Goal: Information Seeking & Learning: Understand process/instructions

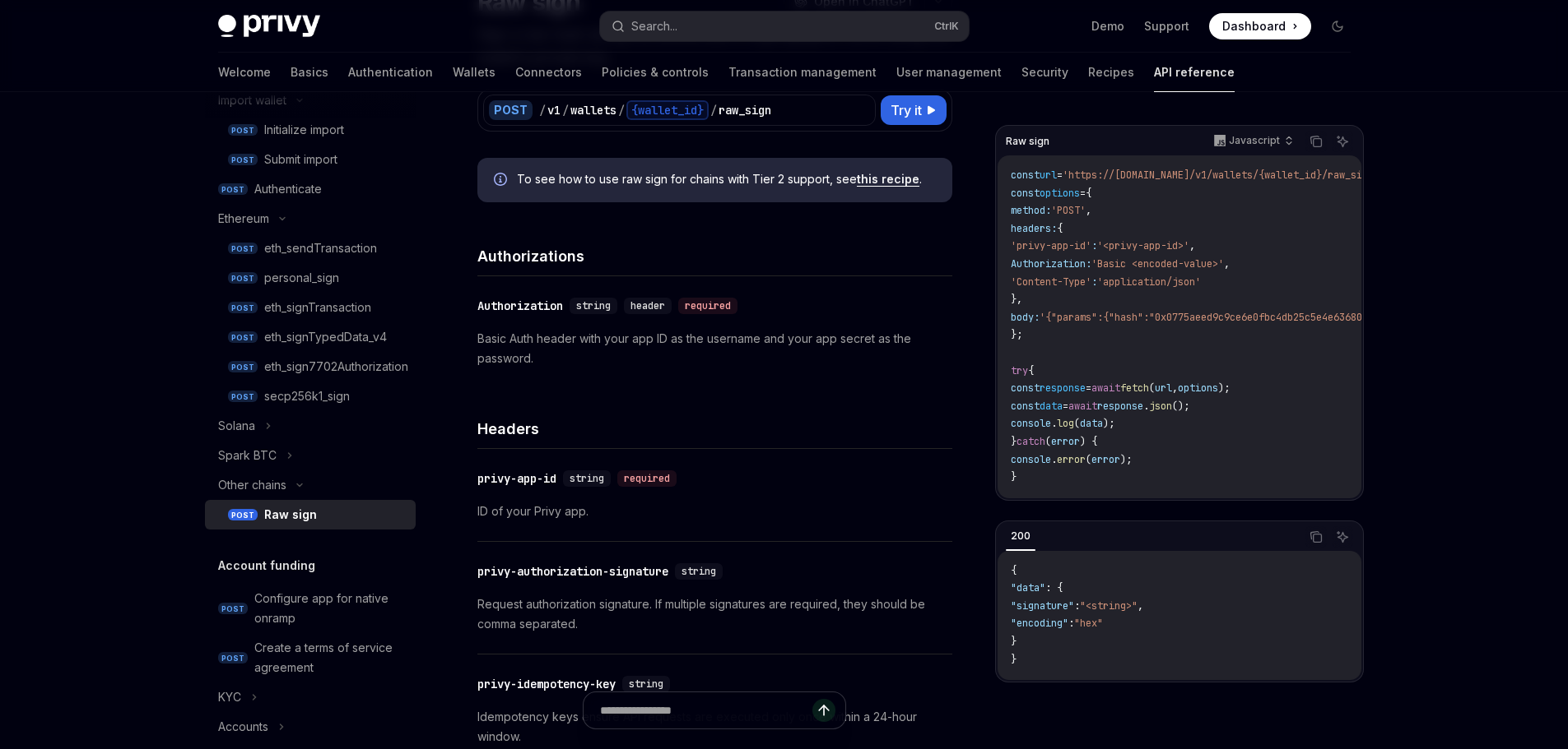
scroll to position [329, 0]
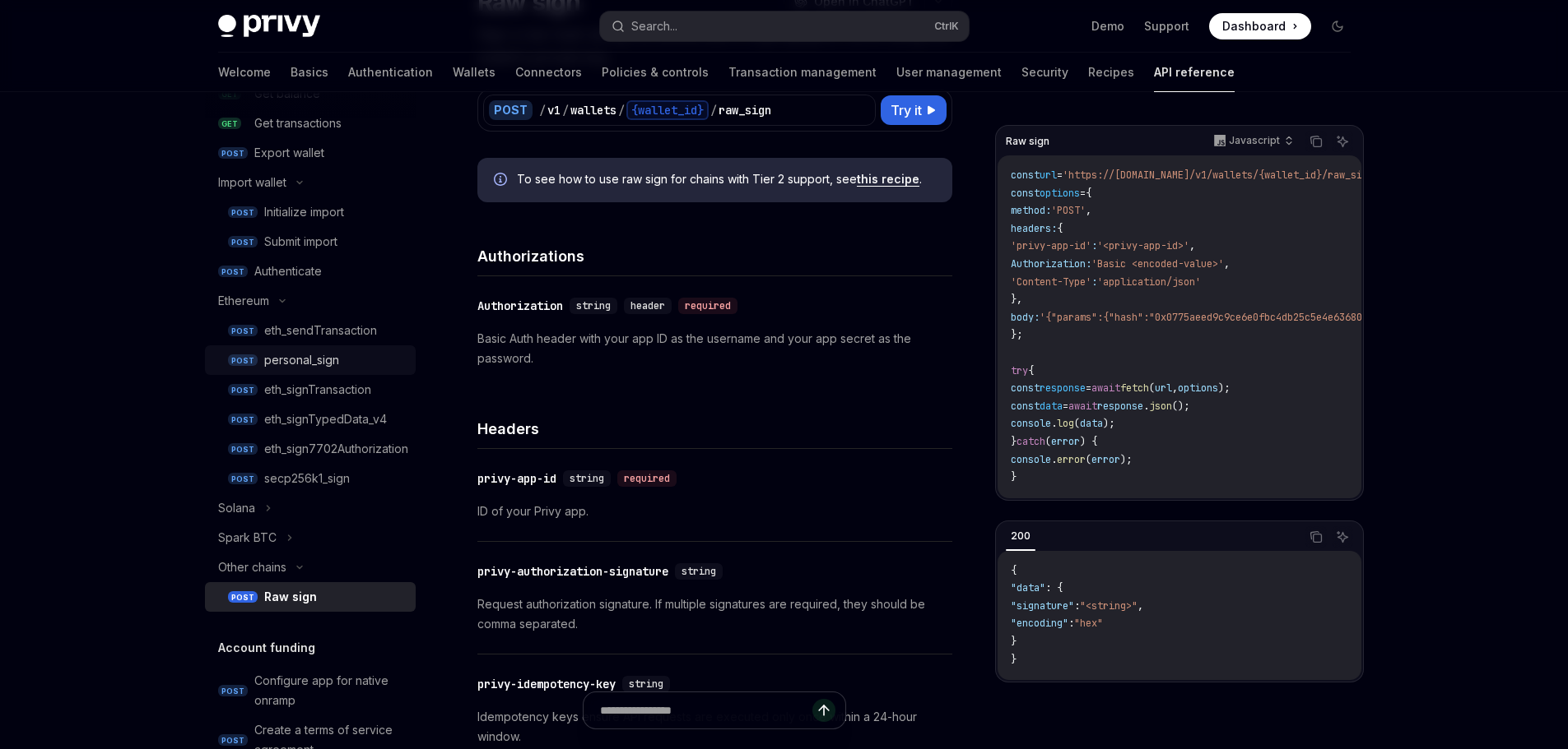
click at [356, 359] on div "personal_sign" at bounding box center [334, 360] width 142 height 20
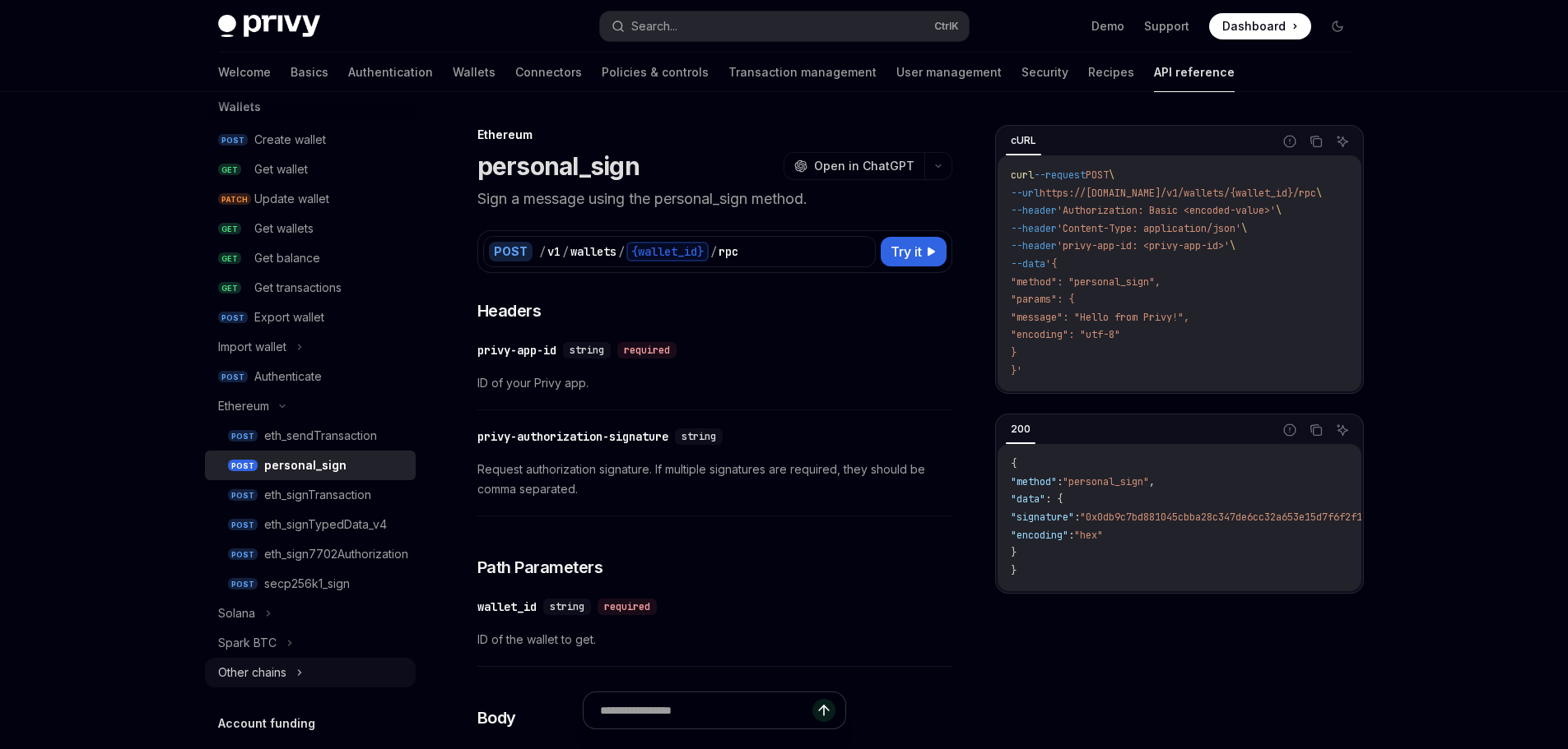
scroll to position [329, 0]
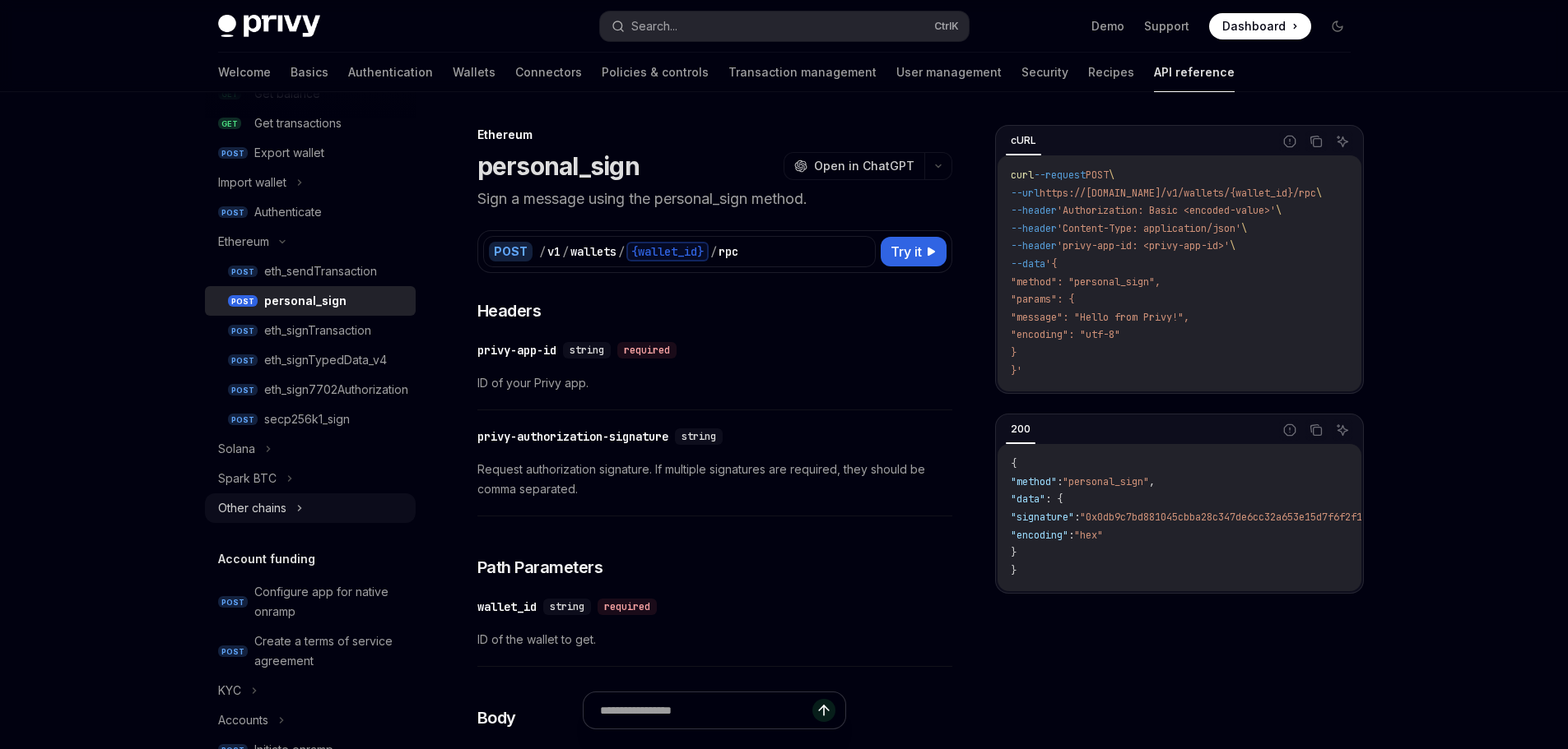
click at [295, 506] on div "Other chains" at bounding box center [310, 508] width 211 height 30
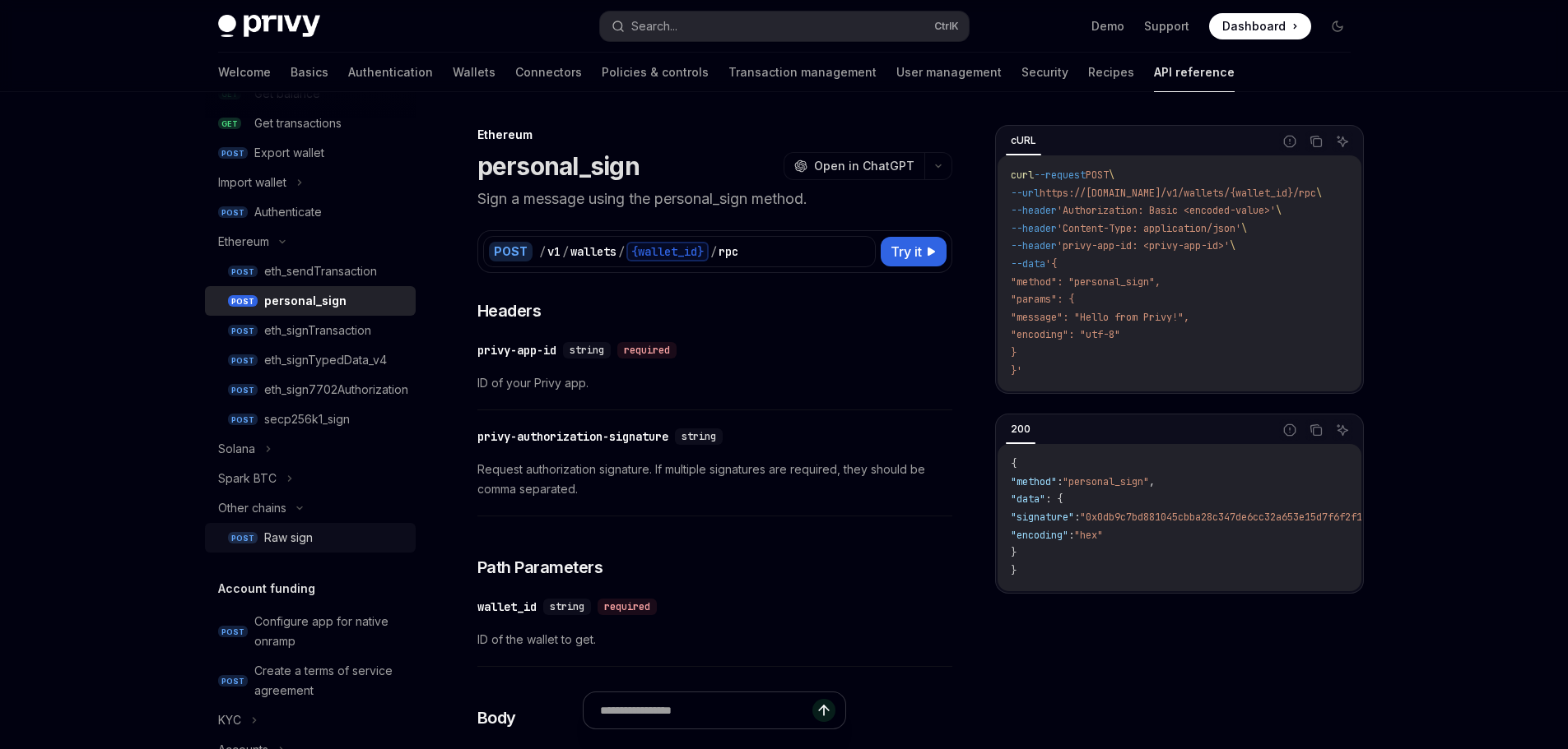
click at [301, 538] on div "Raw sign" at bounding box center [288, 538] width 48 height 20
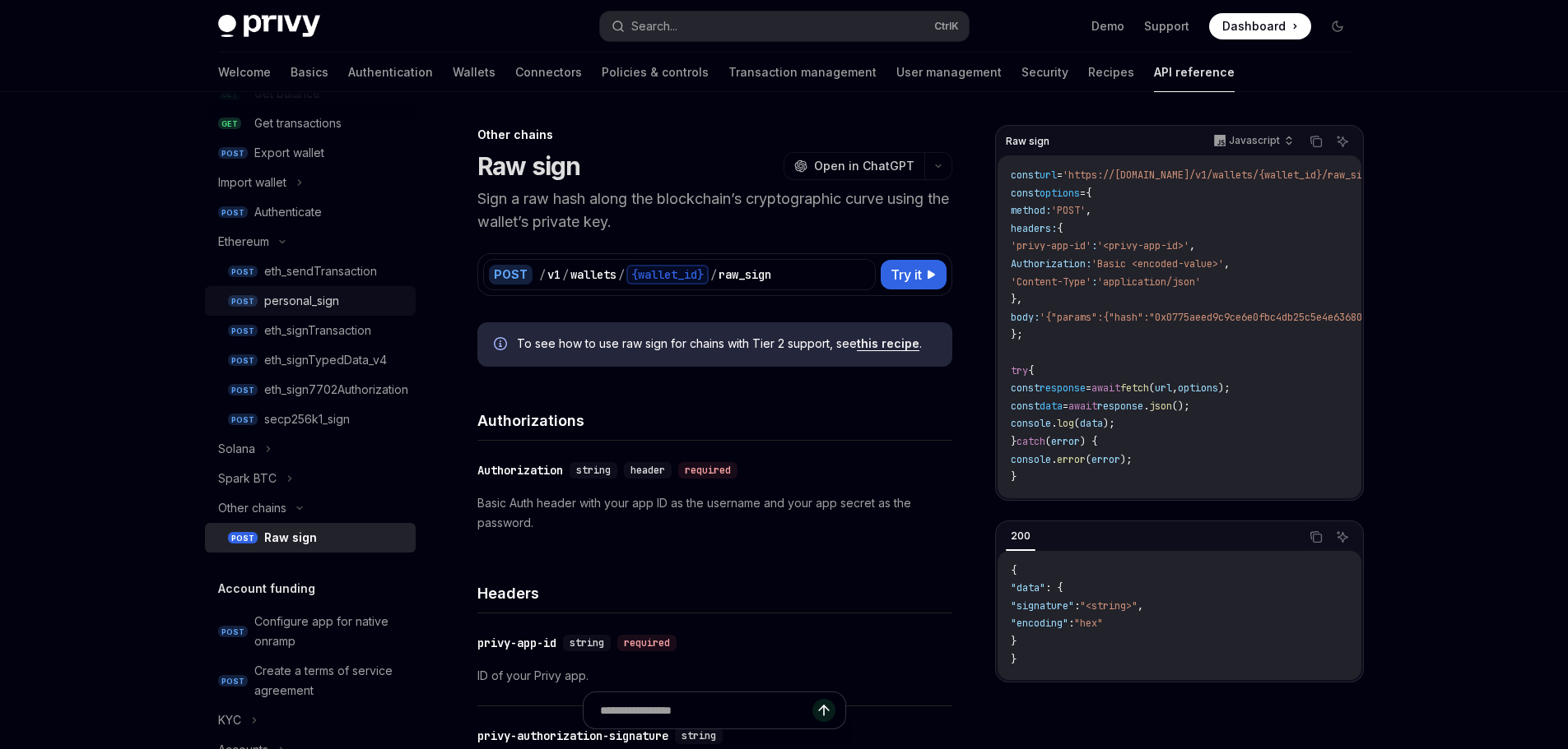
click at [259, 300] on link "POST personal_sign" at bounding box center [310, 300] width 211 height 30
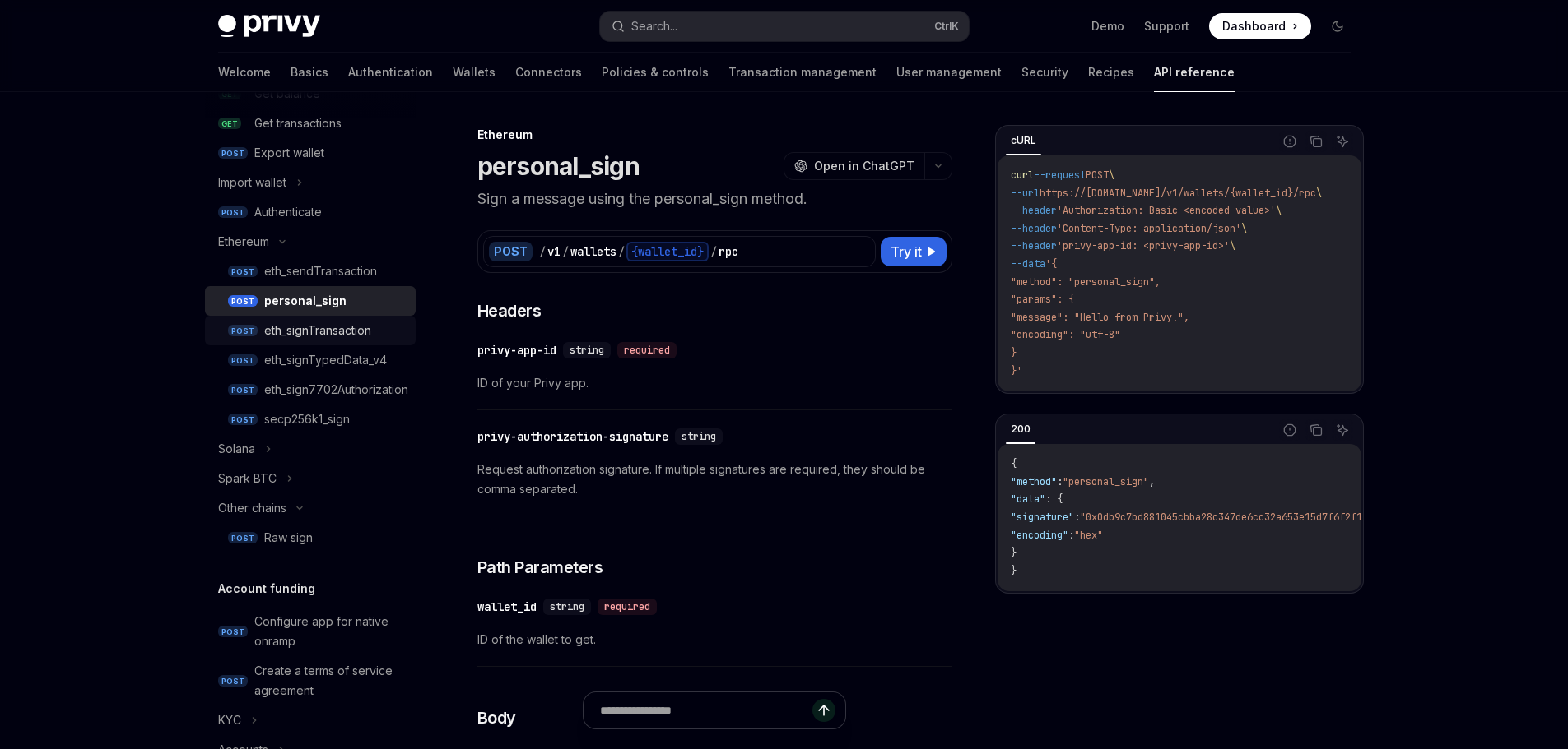
click at [307, 333] on div "eth_signTransaction" at bounding box center [317, 330] width 107 height 20
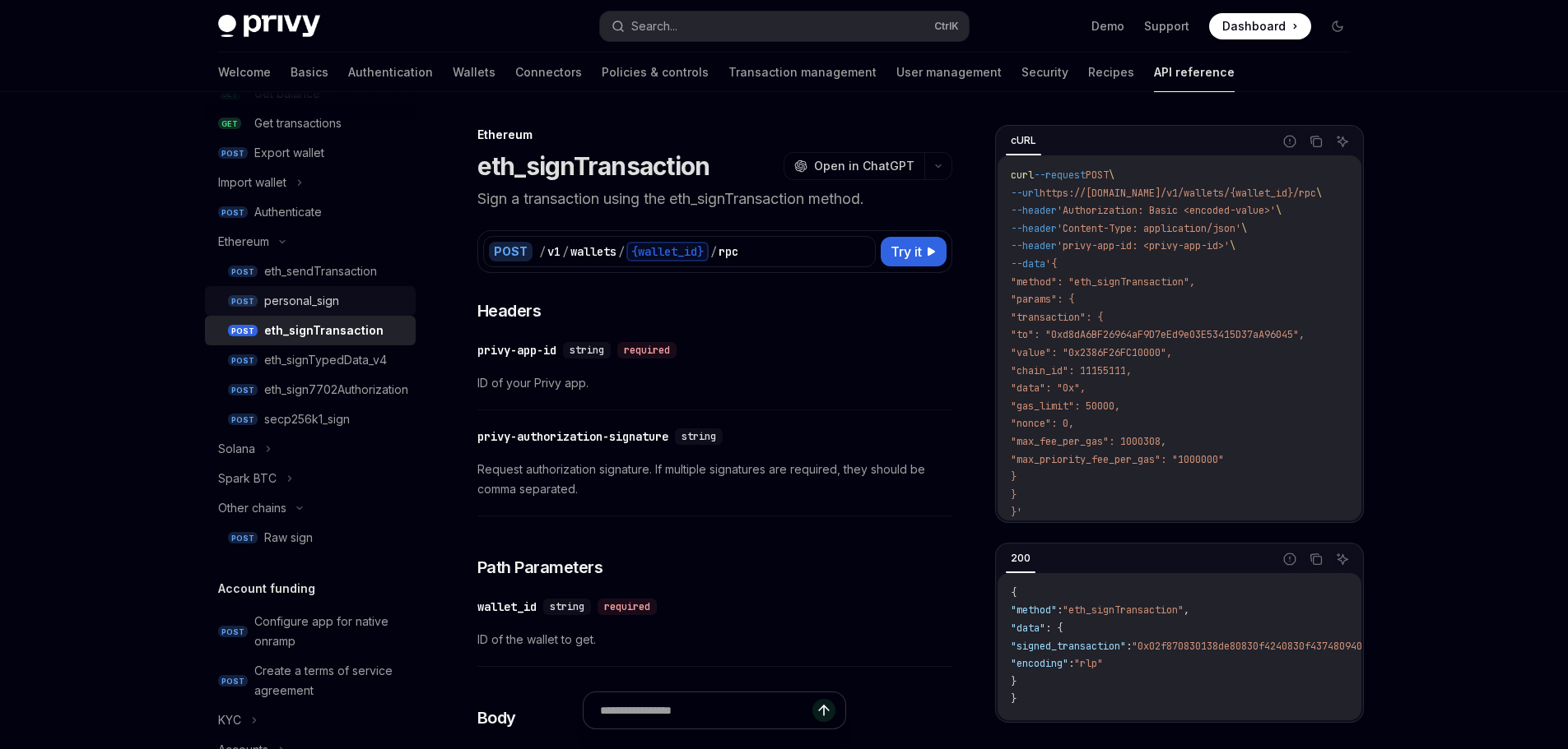
click at [302, 301] on div "personal_sign" at bounding box center [301, 301] width 75 height 20
type textarea "*"
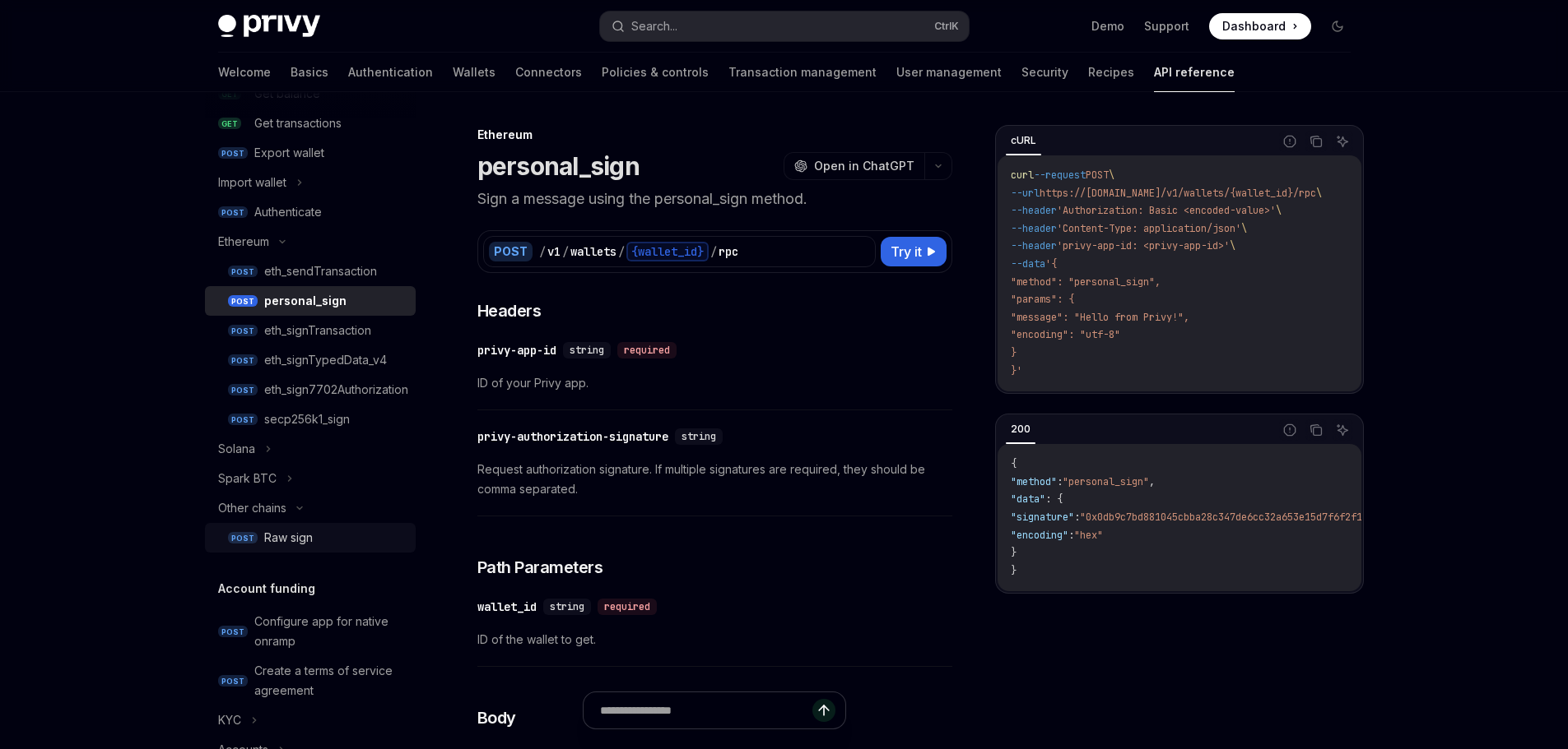
click at [330, 529] on div "Raw sign" at bounding box center [334, 538] width 142 height 20
click at [319, 540] on div "Raw sign" at bounding box center [334, 538] width 142 height 20
click at [319, 538] on div "Raw sign" at bounding box center [334, 538] width 142 height 20
click at [319, 536] on div "Raw sign" at bounding box center [334, 538] width 142 height 20
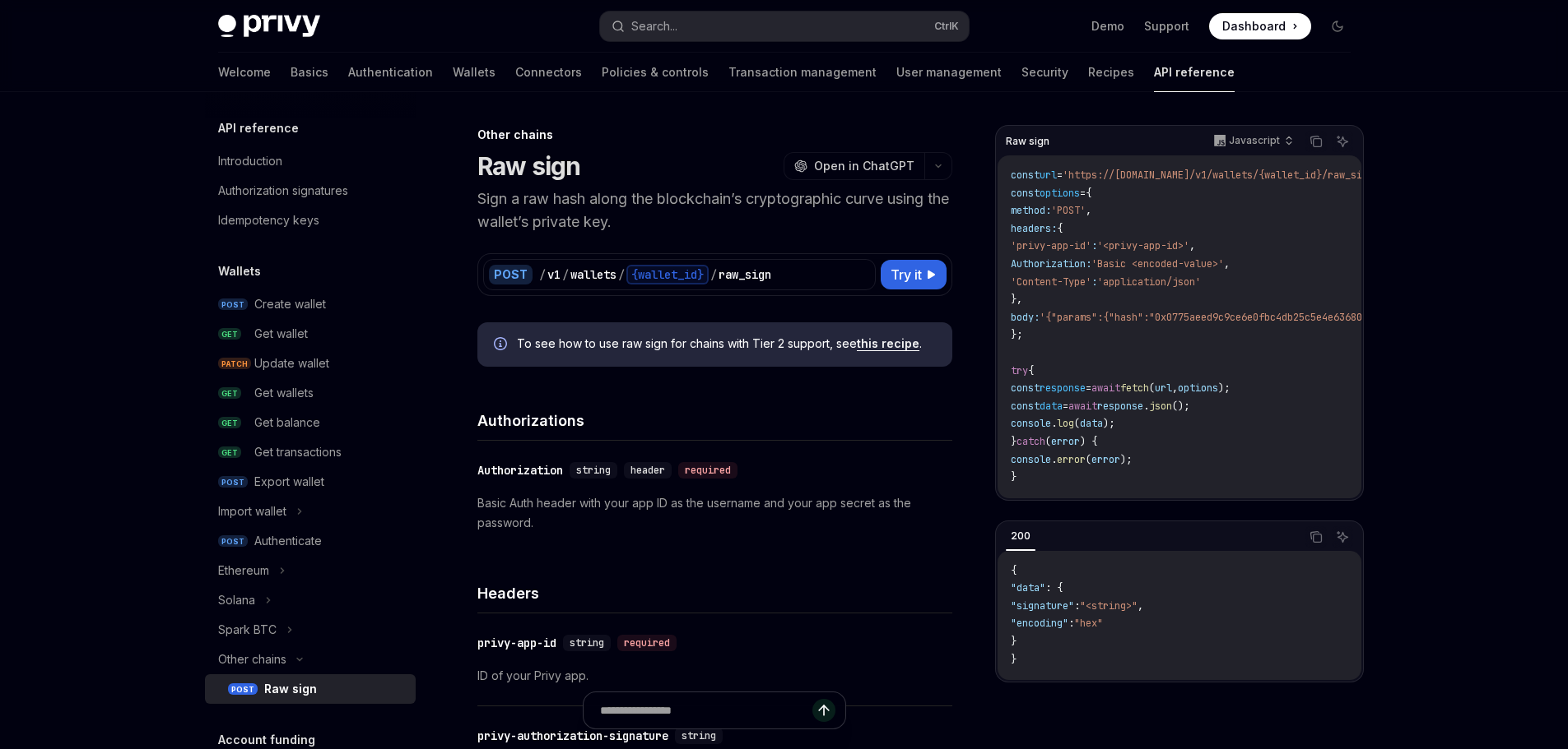
drag, startPoint x: 323, startPoint y: 693, endPoint x: 331, endPoint y: 681, distance: 14.4
click at [323, 691] on div "Raw sign" at bounding box center [334, 689] width 142 height 20
click at [1242, 133] on div "Javascript" at bounding box center [1252, 141] width 95 height 23
click at [1240, 237] on div "Javascript" at bounding box center [1230, 241] width 86 height 13
click at [1253, 137] on p "Javascript" at bounding box center [1254, 141] width 51 height 13
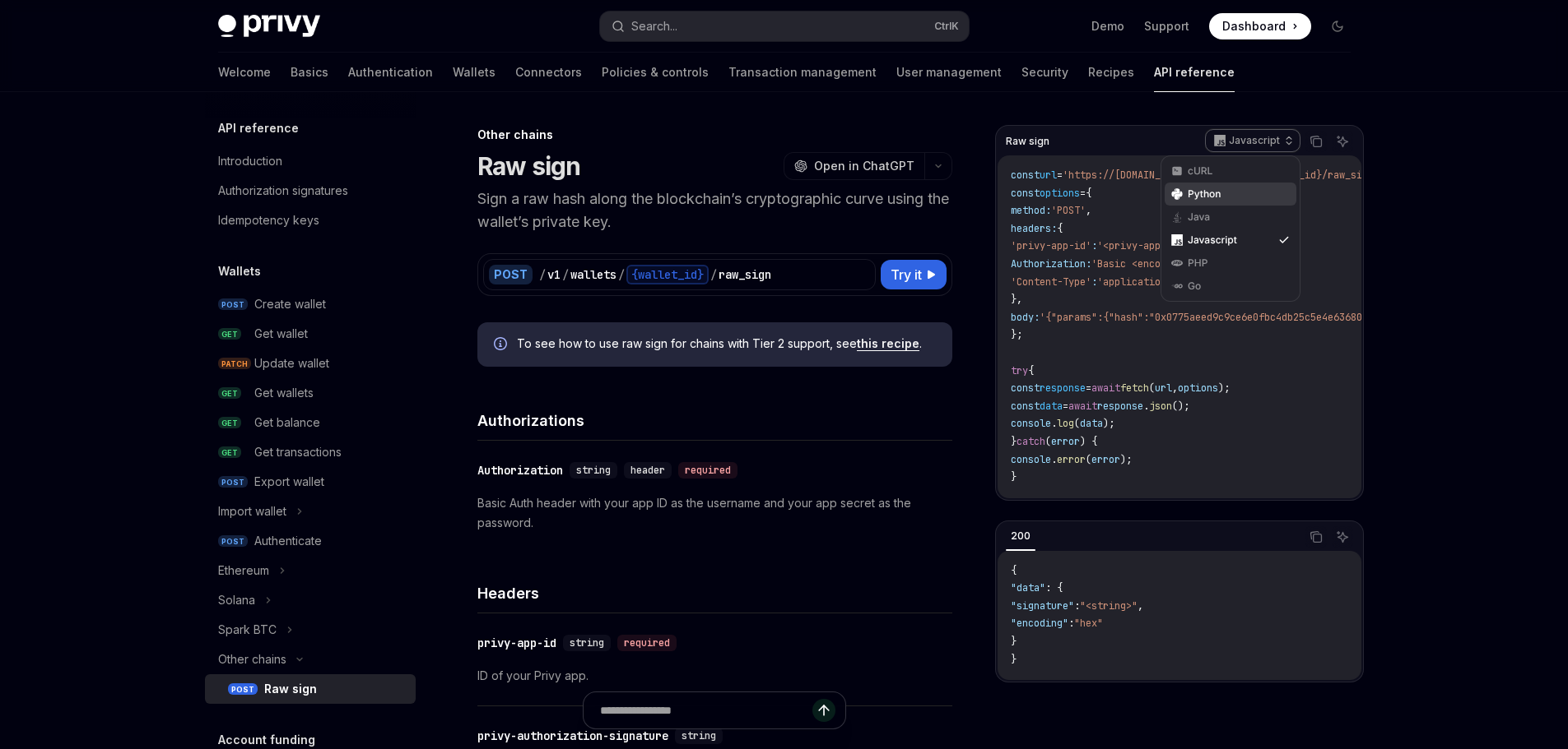
click at [1240, 189] on div "Python" at bounding box center [1230, 194] width 86 height 13
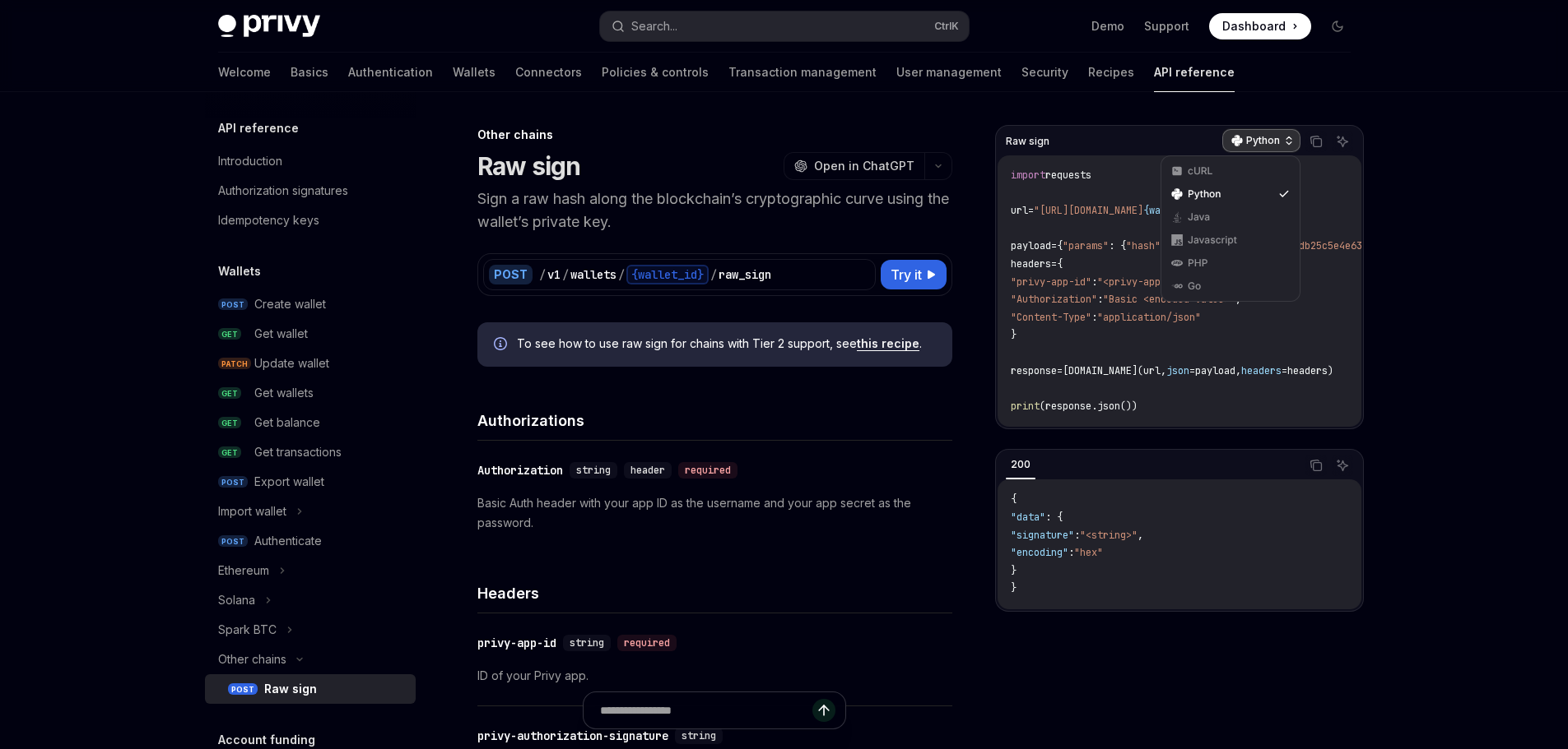
click at [1257, 143] on p "Python" at bounding box center [1263, 141] width 34 height 13
click at [1240, 233] on div "Javascript" at bounding box center [1230, 241] width 132 height 23
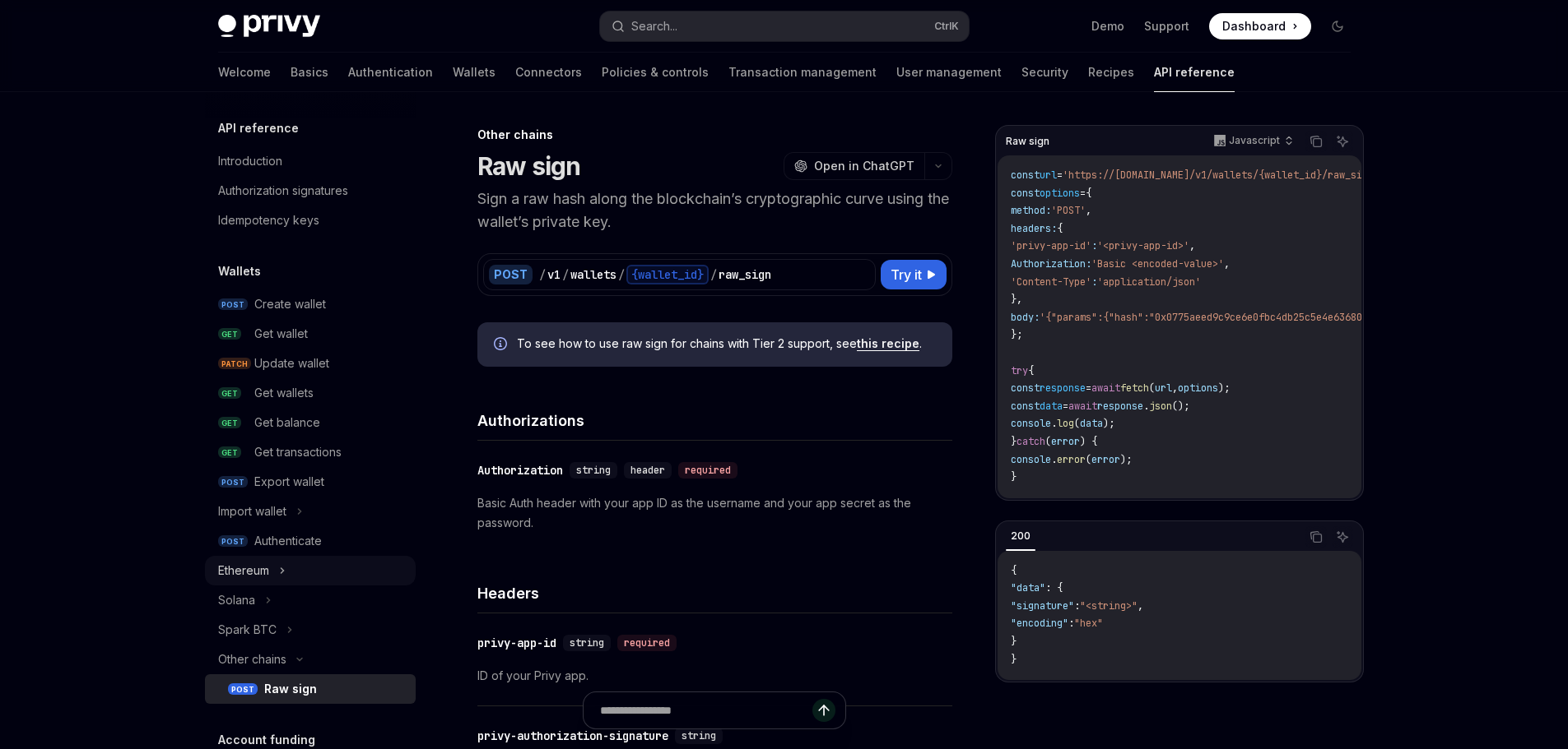
click at [275, 571] on div "Ethereum" at bounding box center [310, 571] width 211 height 30
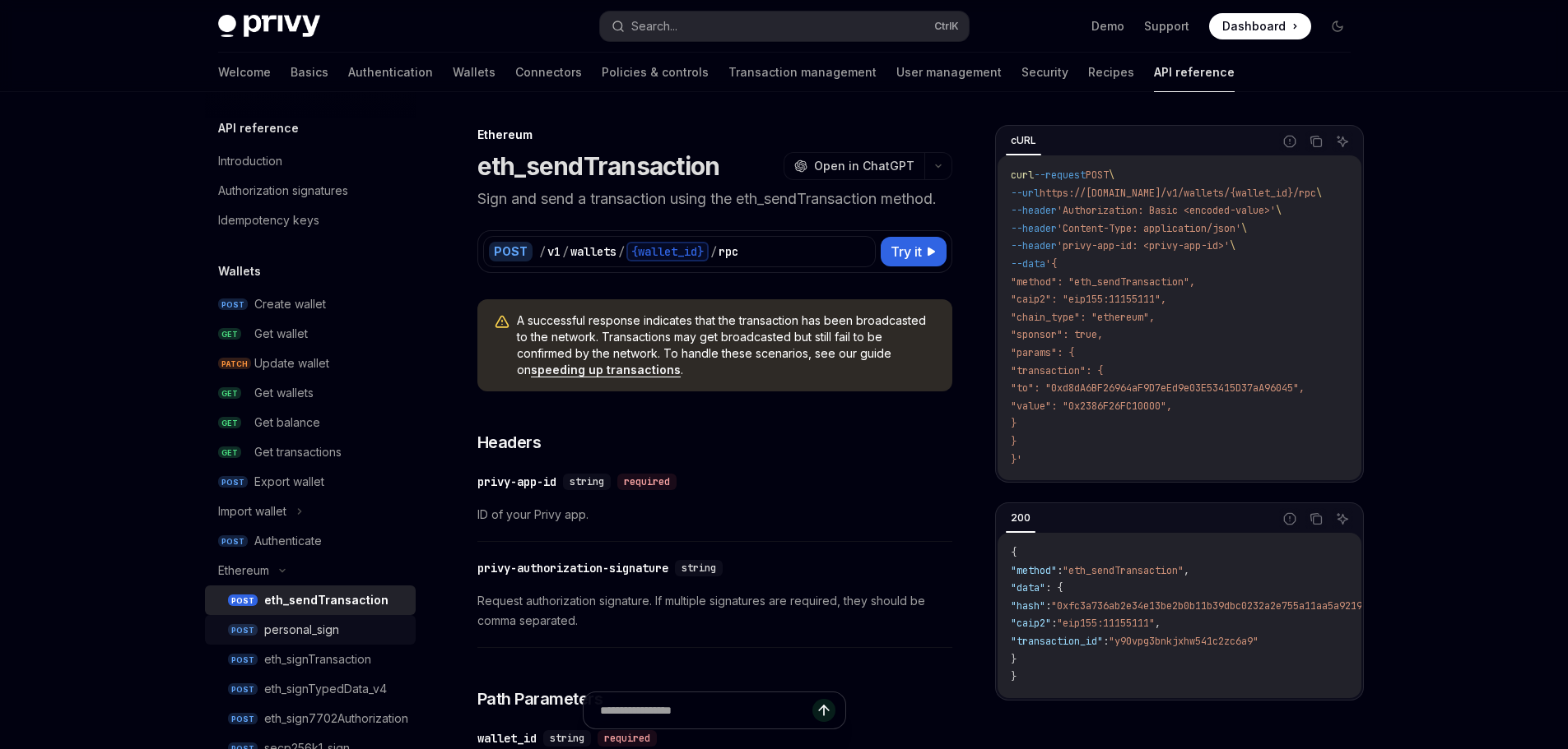
click at [317, 628] on div "personal_sign" at bounding box center [301, 630] width 75 height 20
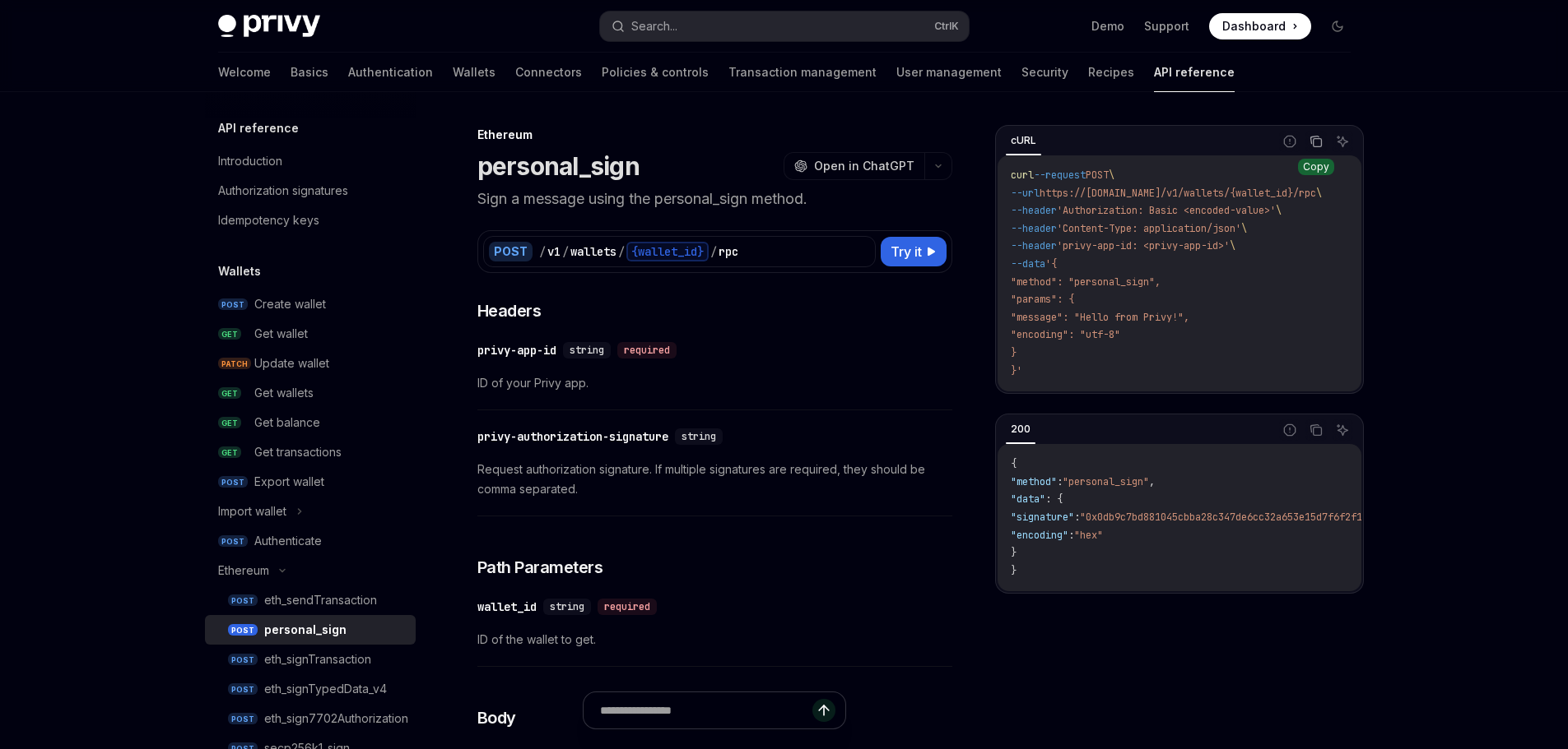
click at [1316, 145] on icon "Copy the contents from the code block" at bounding box center [1317, 142] width 13 height 13
click at [377, 604] on div "eth_sendTransaction" at bounding box center [320, 601] width 113 height 20
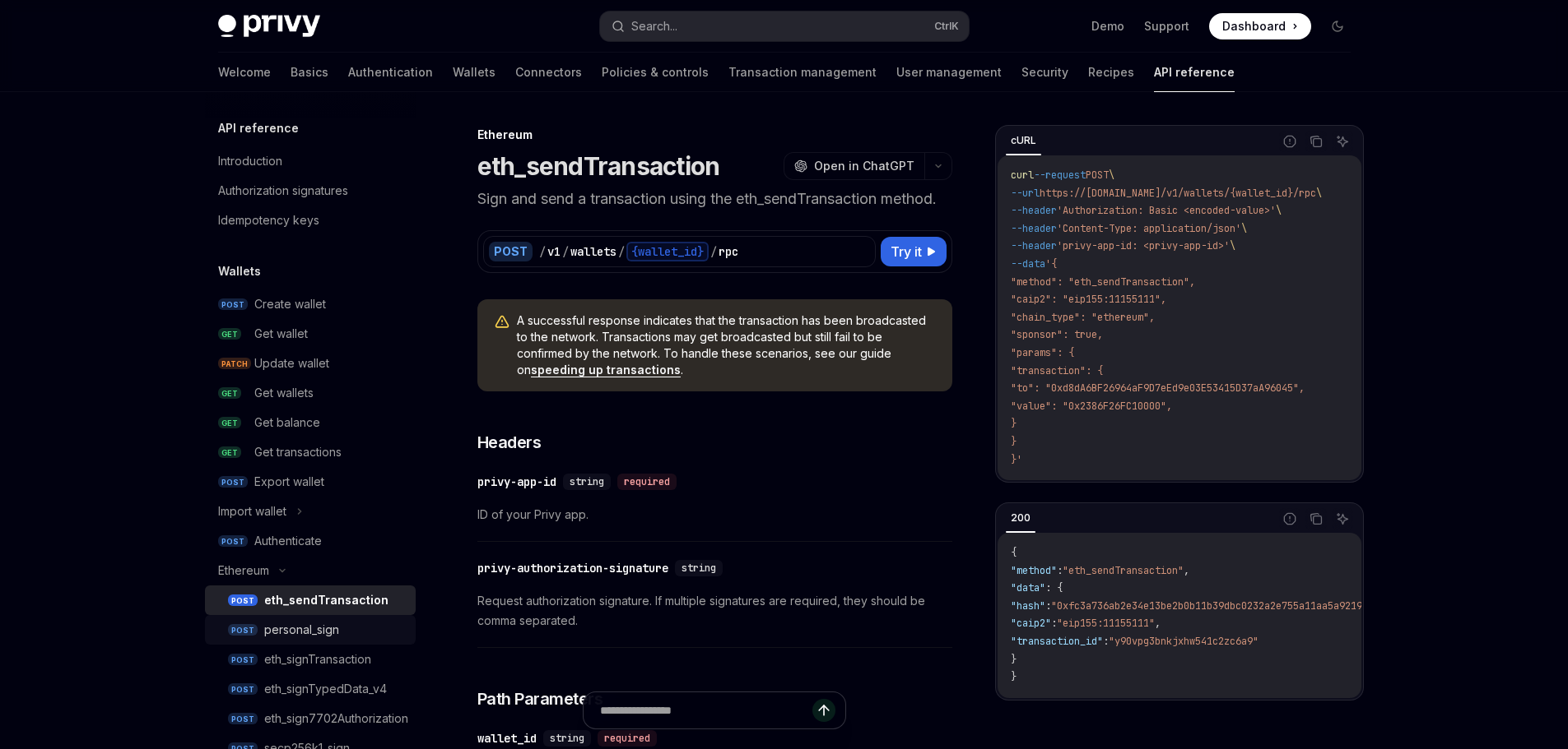
click at [348, 632] on div "personal_sign" at bounding box center [334, 630] width 142 height 20
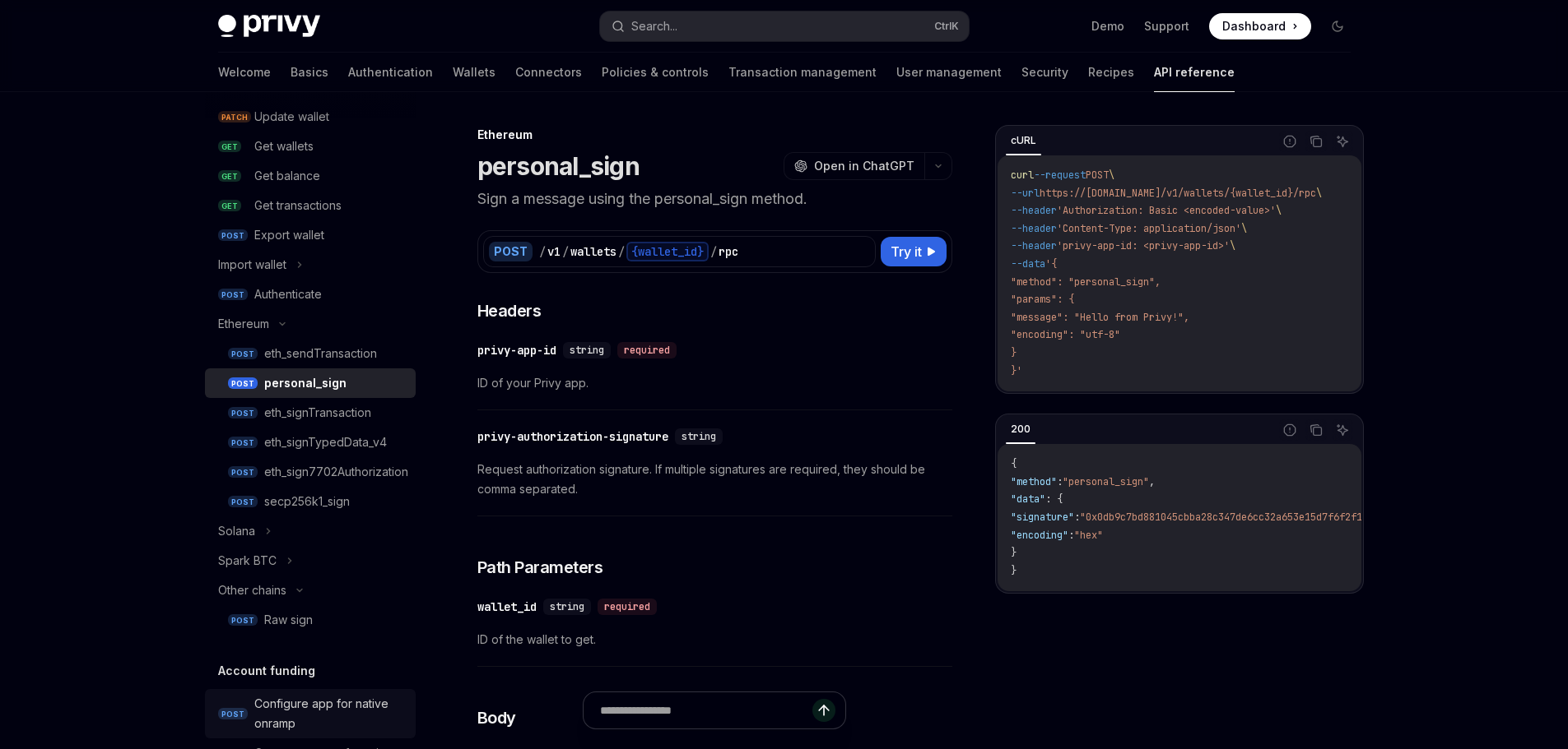
scroll to position [329, 0]
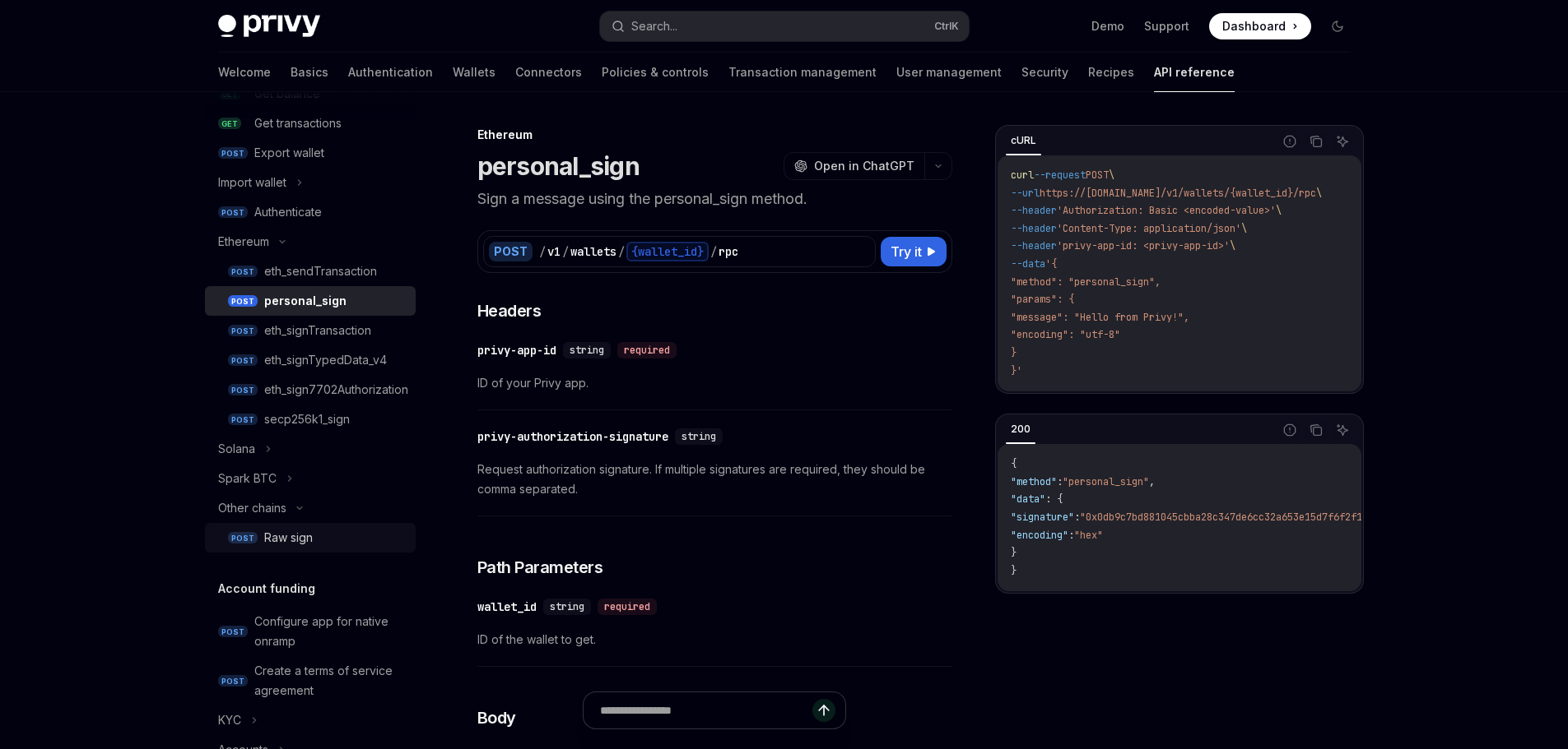
click at [296, 537] on div "Raw sign" at bounding box center [288, 538] width 48 height 20
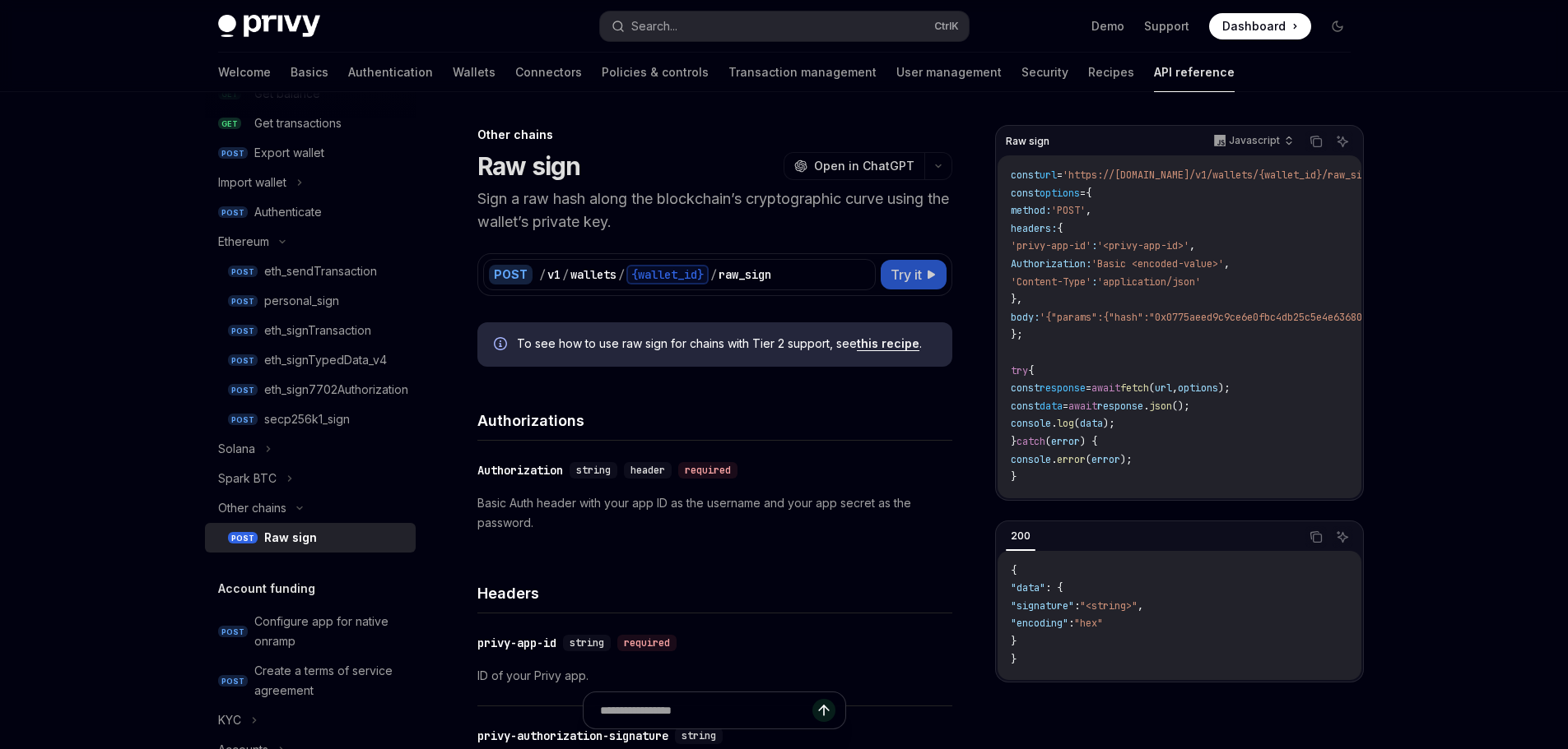
click at [933, 271] on icon at bounding box center [931, 274] width 10 height 10
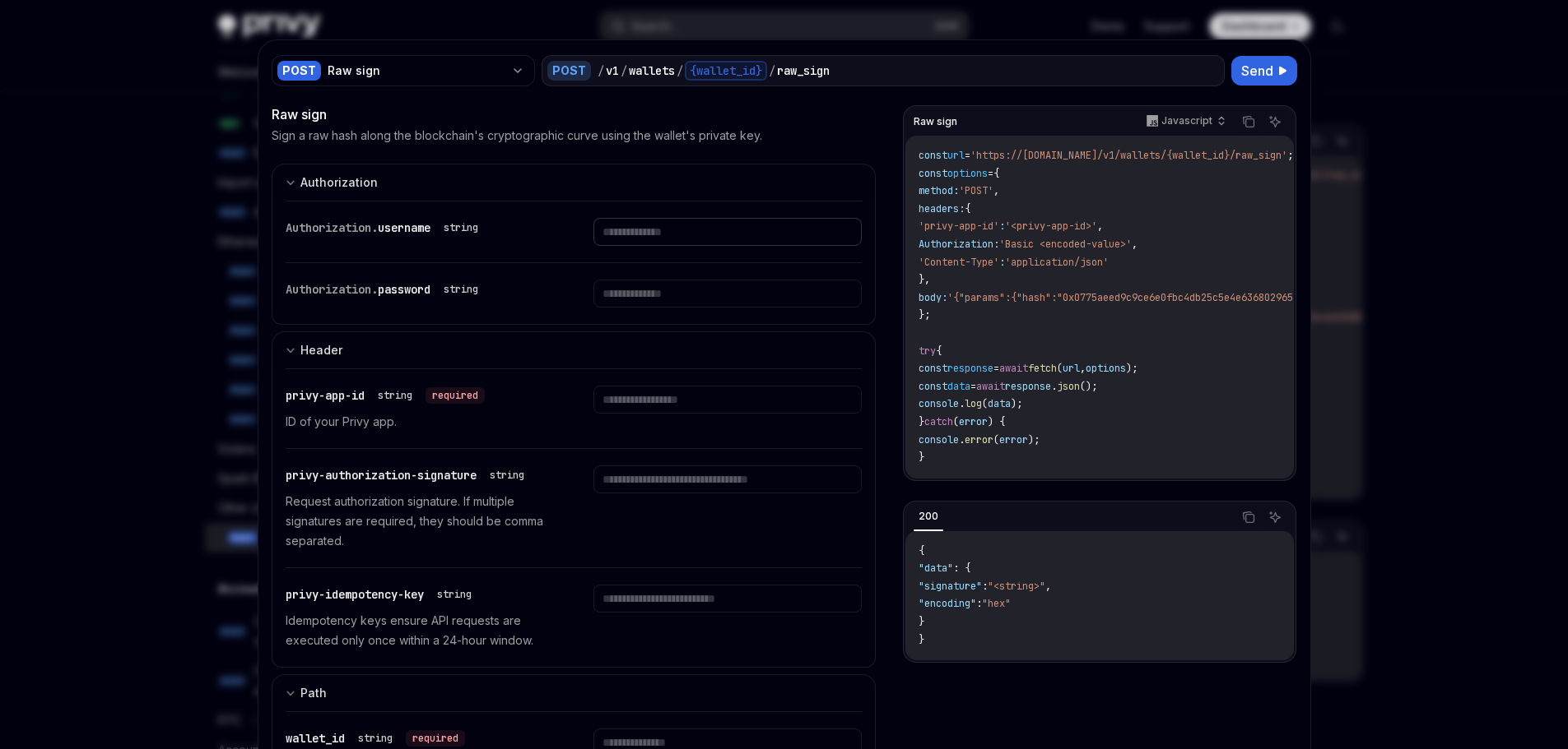
click at [619, 246] on div "Authorization. username string" at bounding box center [574, 231] width 577 height 61
click at [436, 244] on div "Authorization. username string" at bounding box center [420, 231] width 269 height 28
click at [437, 229] on div "string" at bounding box center [461, 227] width 48 height 20
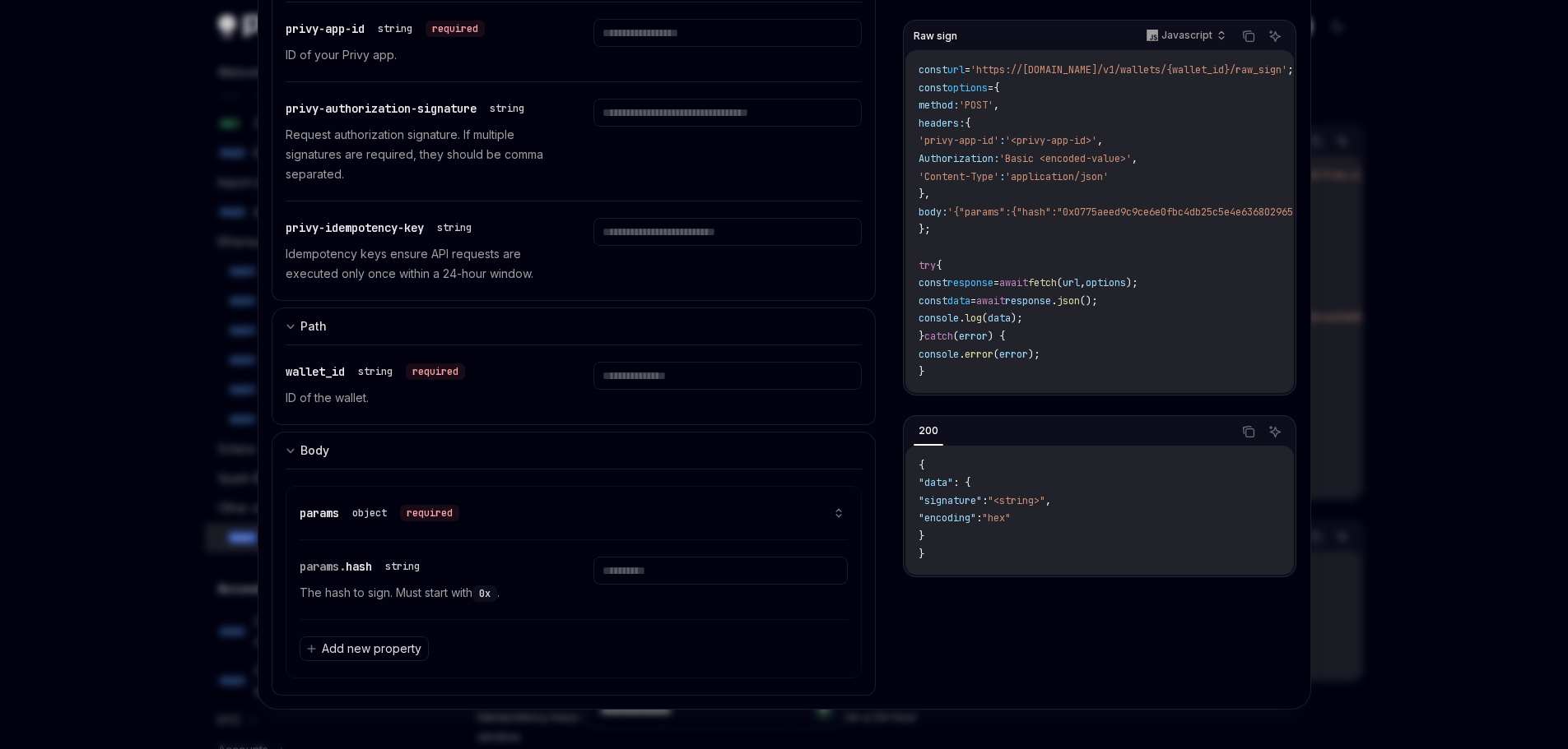
scroll to position [246, 0]
click at [399, 648] on span "Add new property" at bounding box center [371, 649] width 99 height 16
click at [640, 497] on div "params object required" at bounding box center [574, 516] width 549 height 54
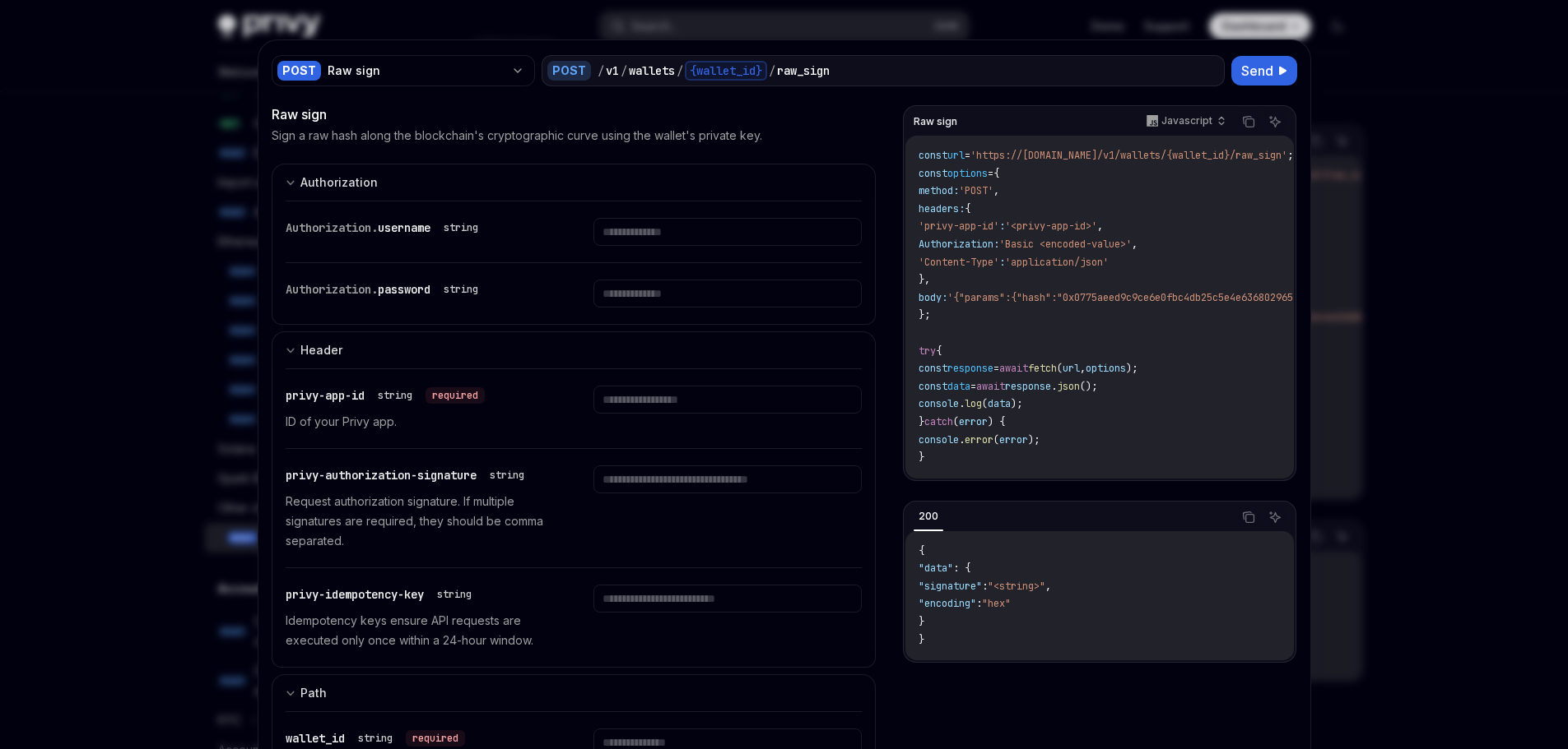
scroll to position [0, 0]
click at [1242, 121] on icon "Copy the contents from the code block" at bounding box center [1246, 120] width 9 height 8
click at [484, 1] on div at bounding box center [784, 374] width 1568 height 749
type textarea "*"
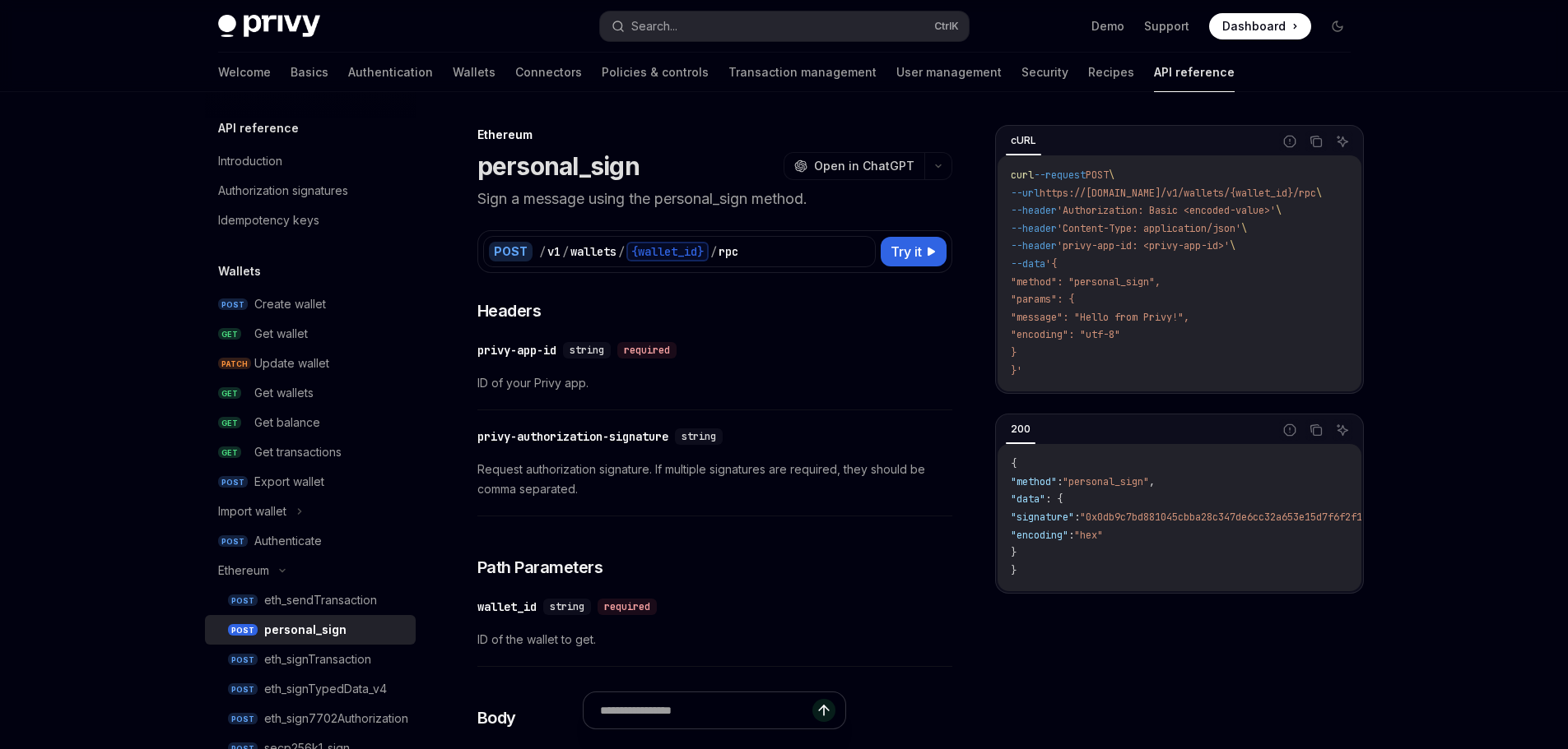
scroll to position [165, 0]
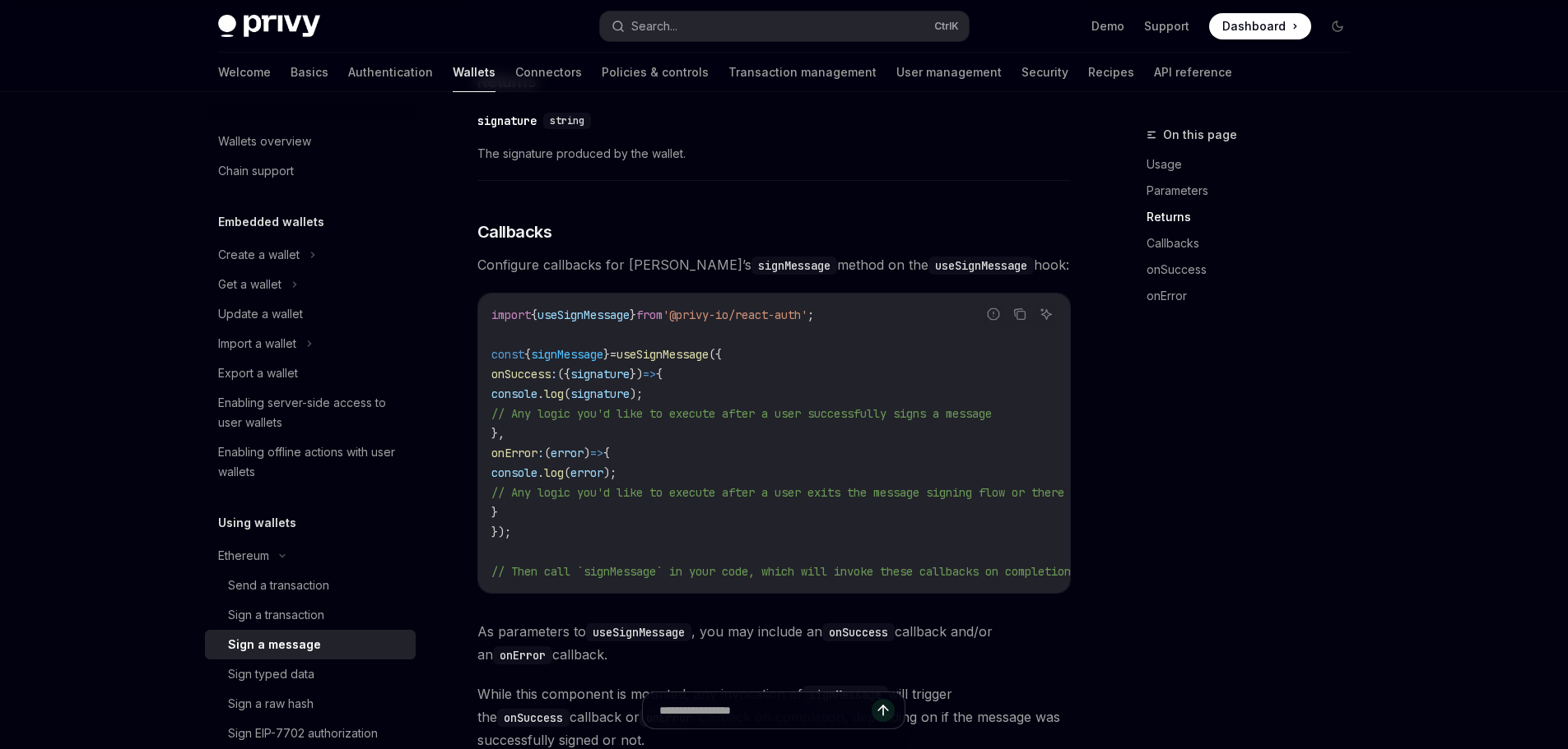
scroll to position [329, 0]
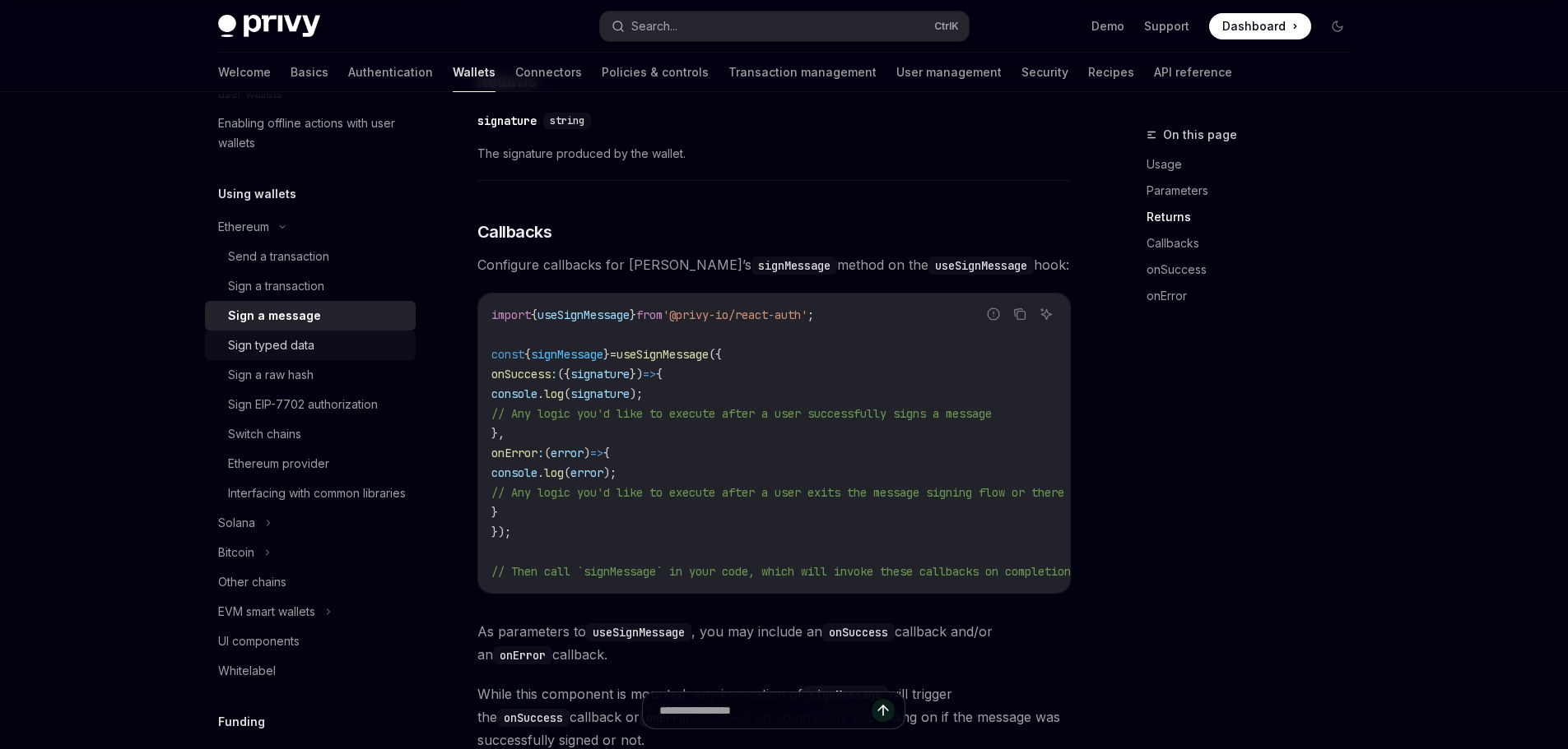
click at [304, 351] on div "Sign typed data" at bounding box center [272, 346] width 87 height 20
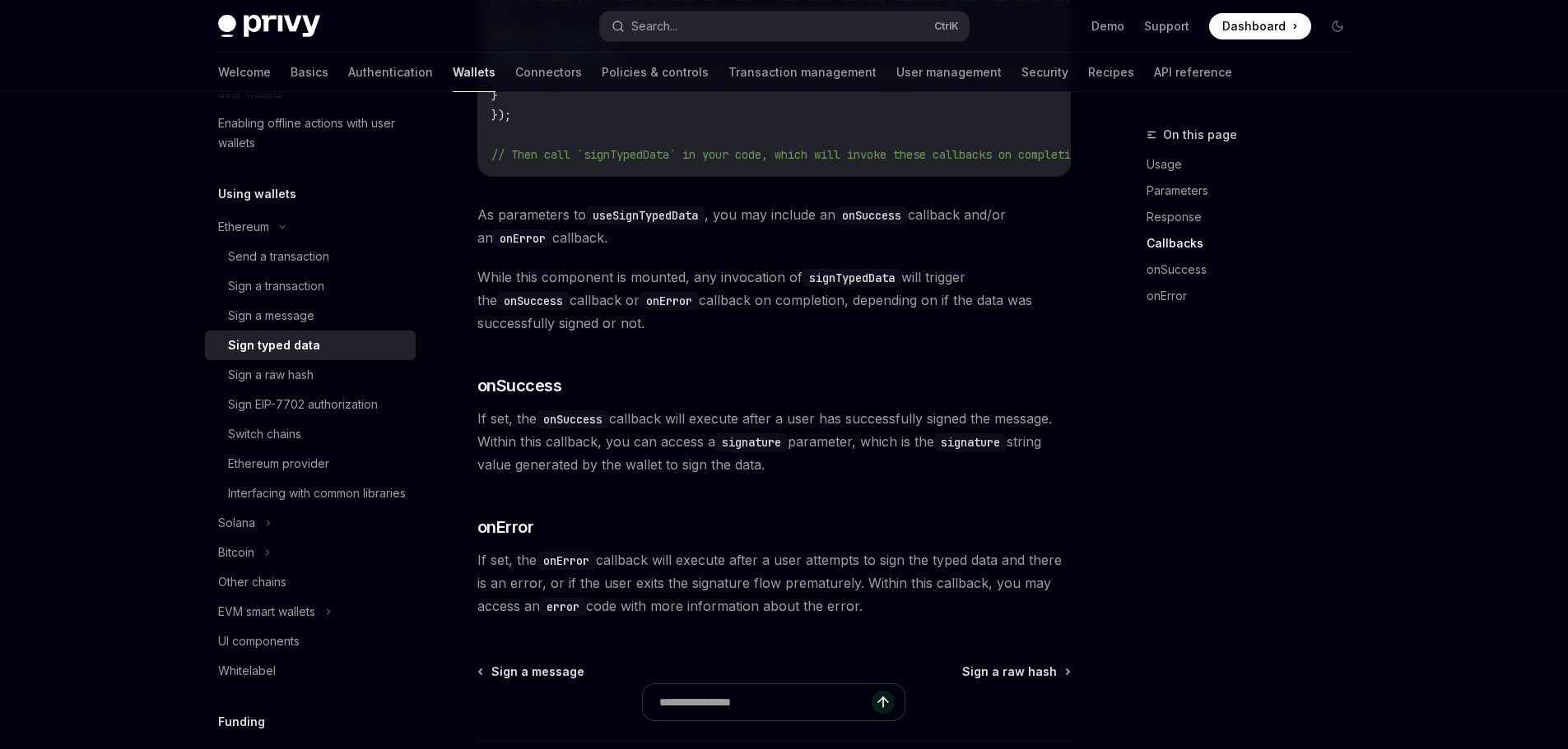
scroll to position [1729, 0]
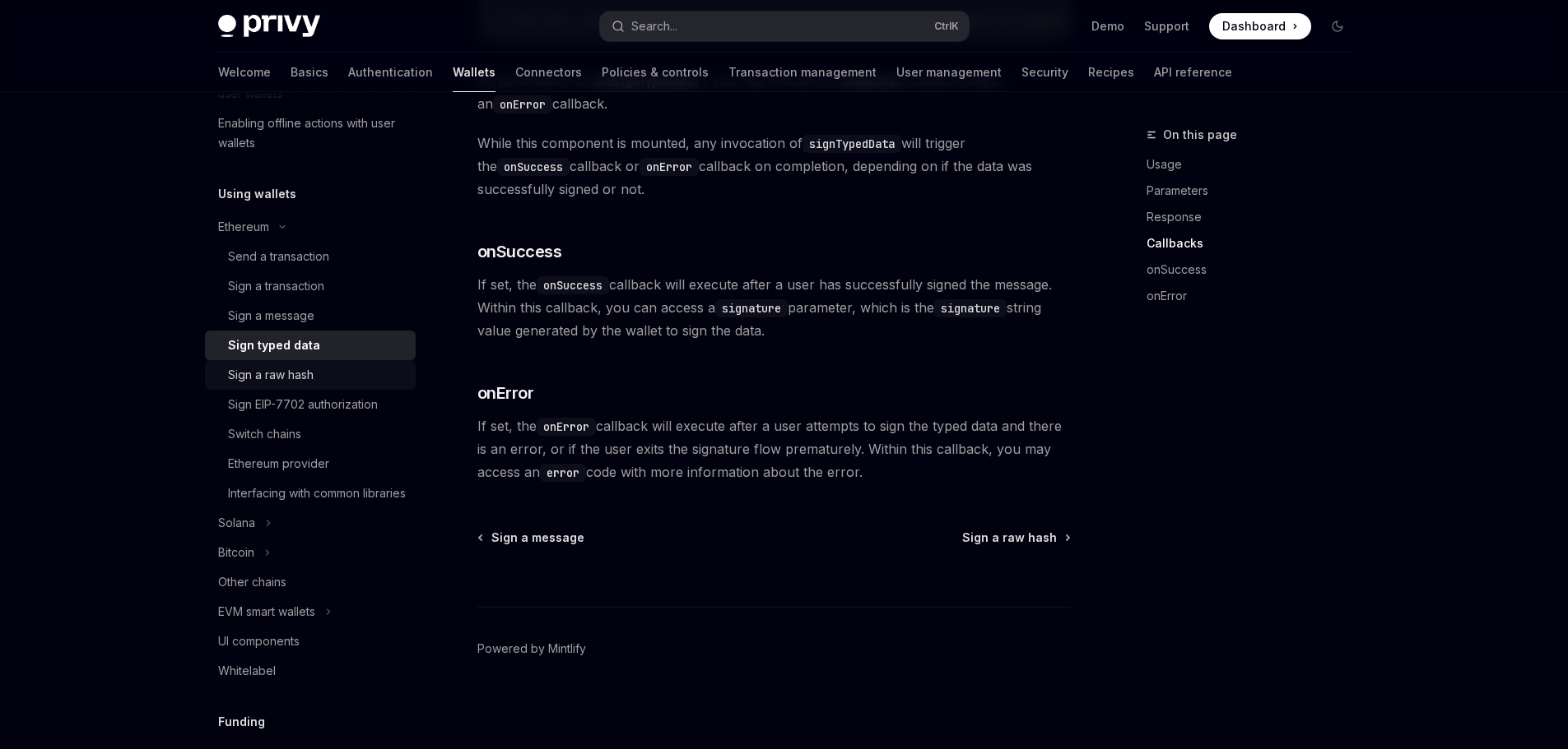
click at [309, 377] on div "Sign a raw hash" at bounding box center [271, 374] width 86 height 20
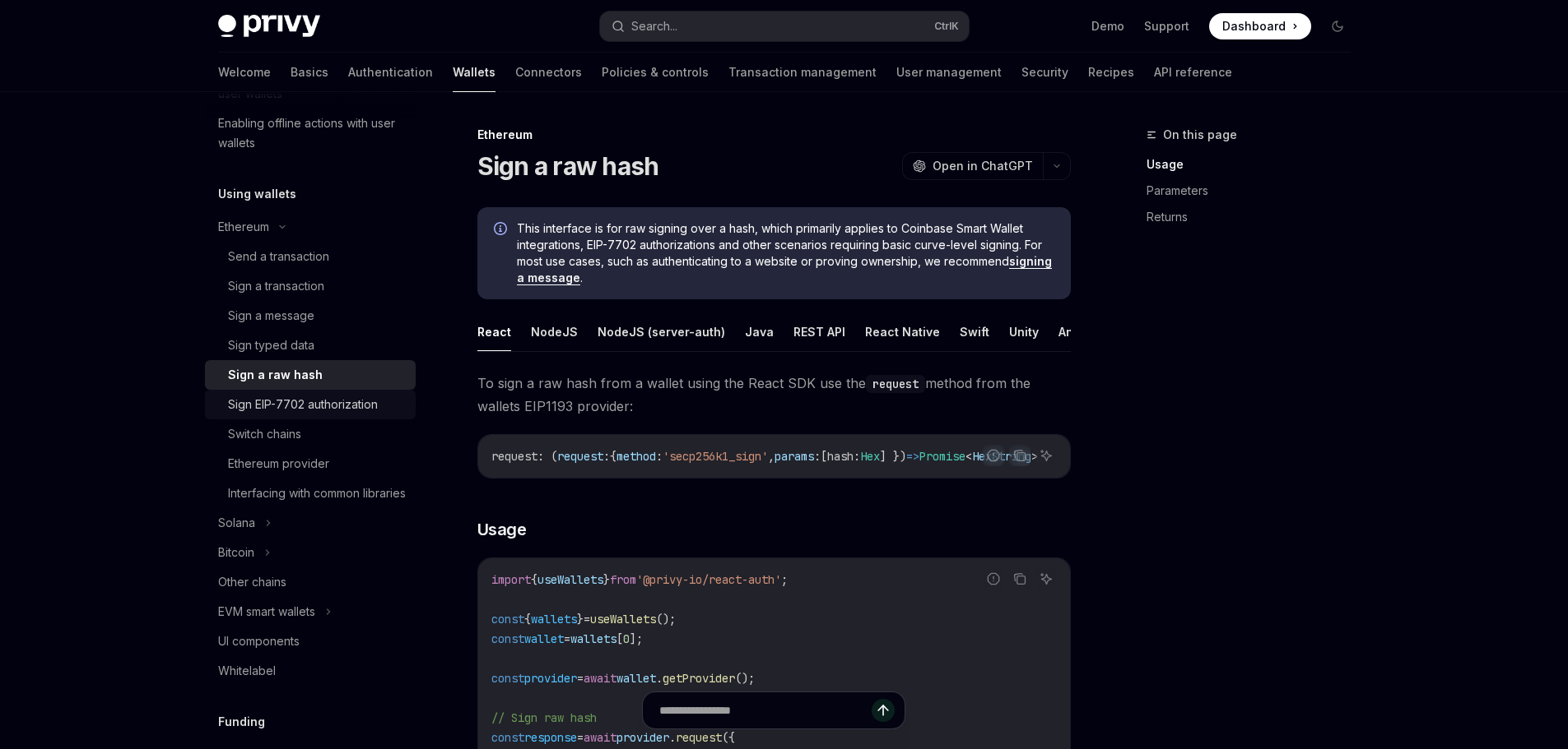
click at [286, 402] on div "Sign EIP-7702 authorization" at bounding box center [303, 404] width 150 height 20
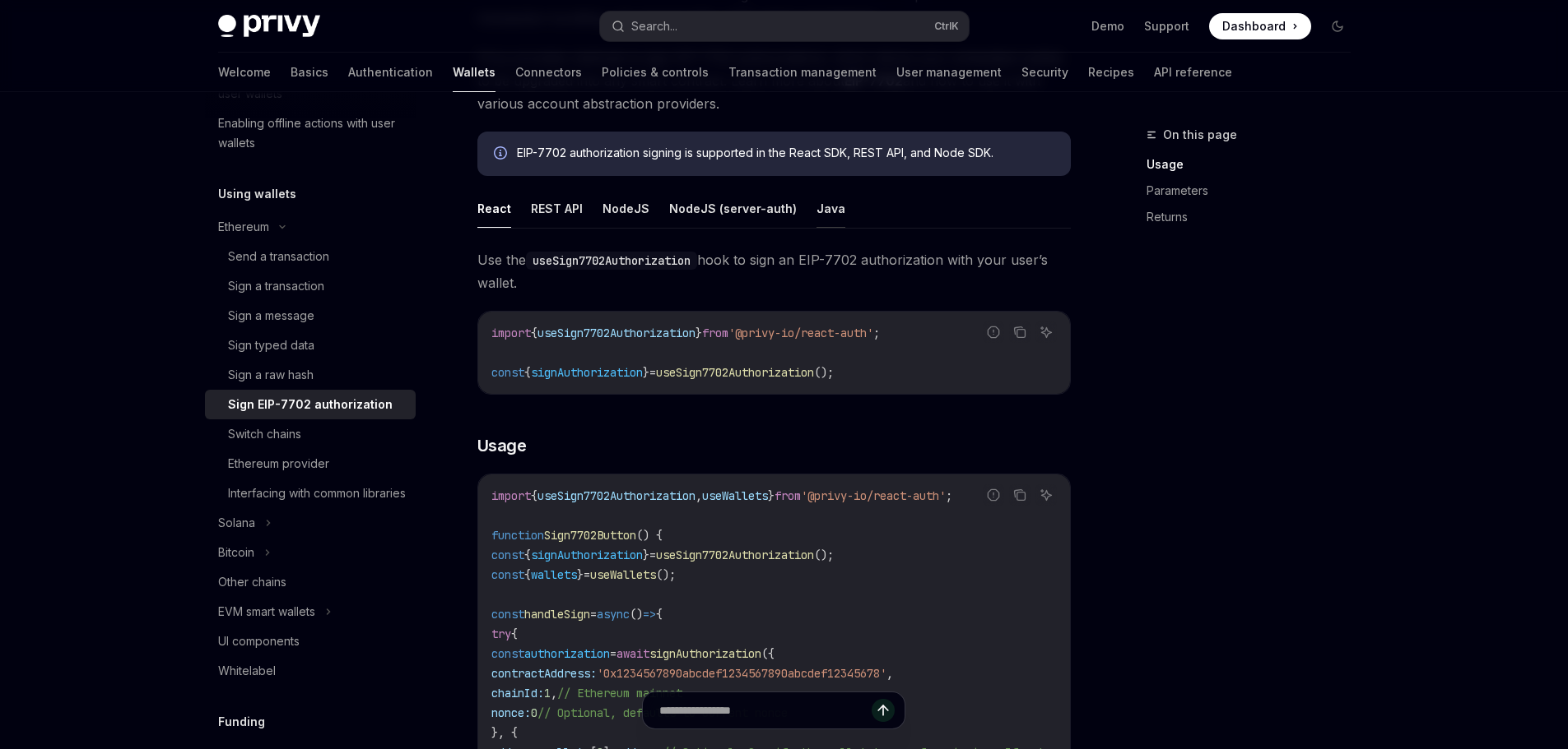
scroll to position [494, 0]
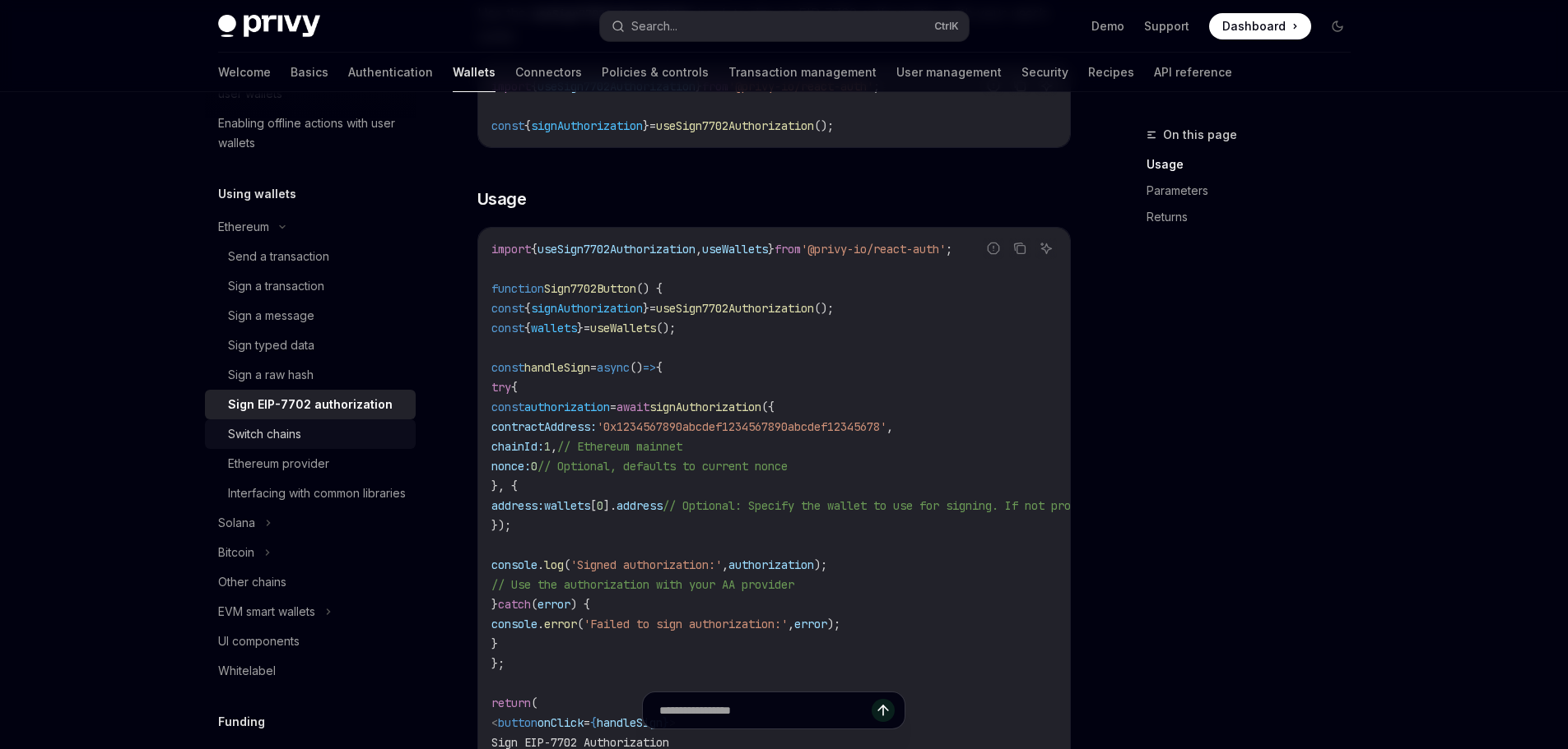
click at [328, 441] on div "Switch chains" at bounding box center [317, 434] width 178 height 20
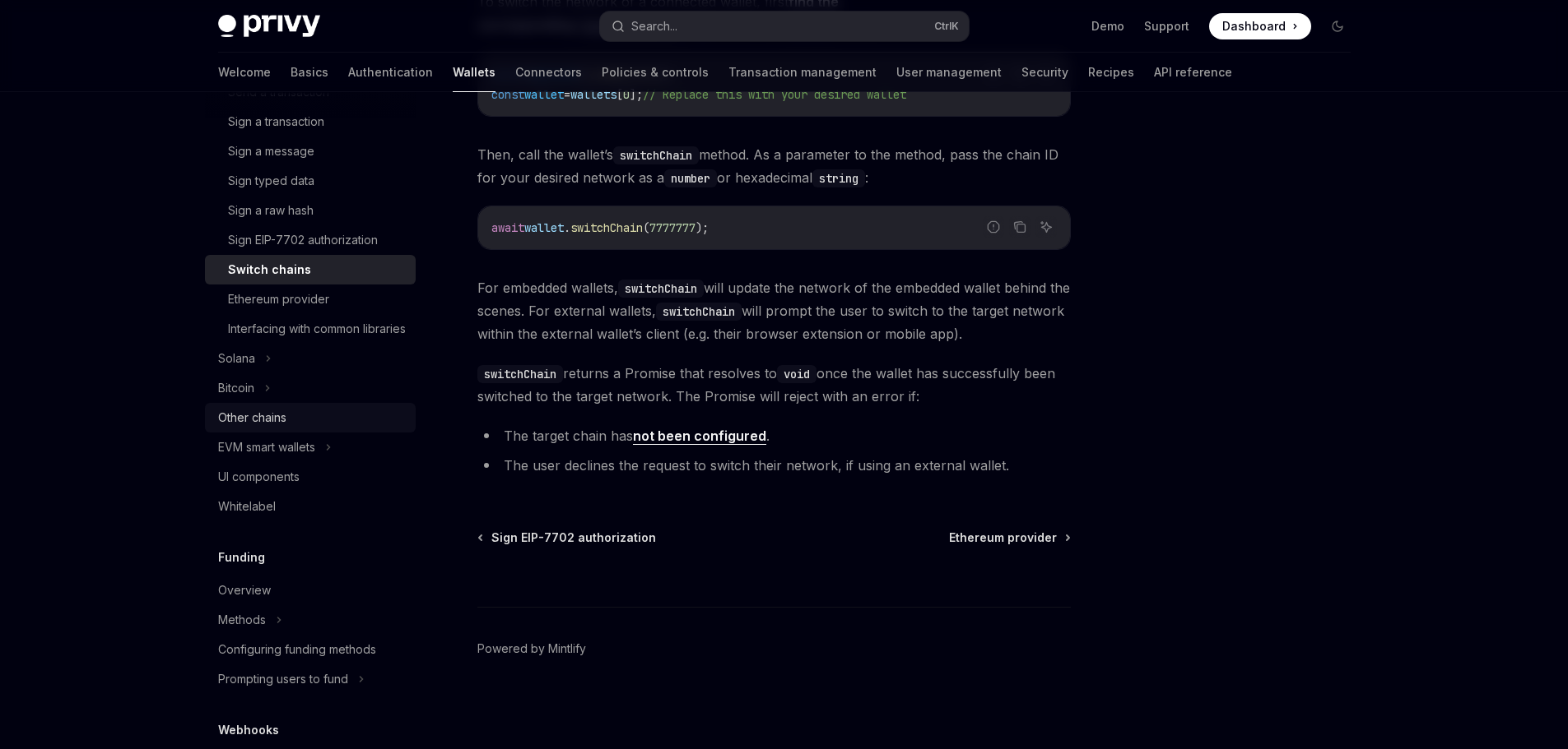
scroll to position [576, 0]
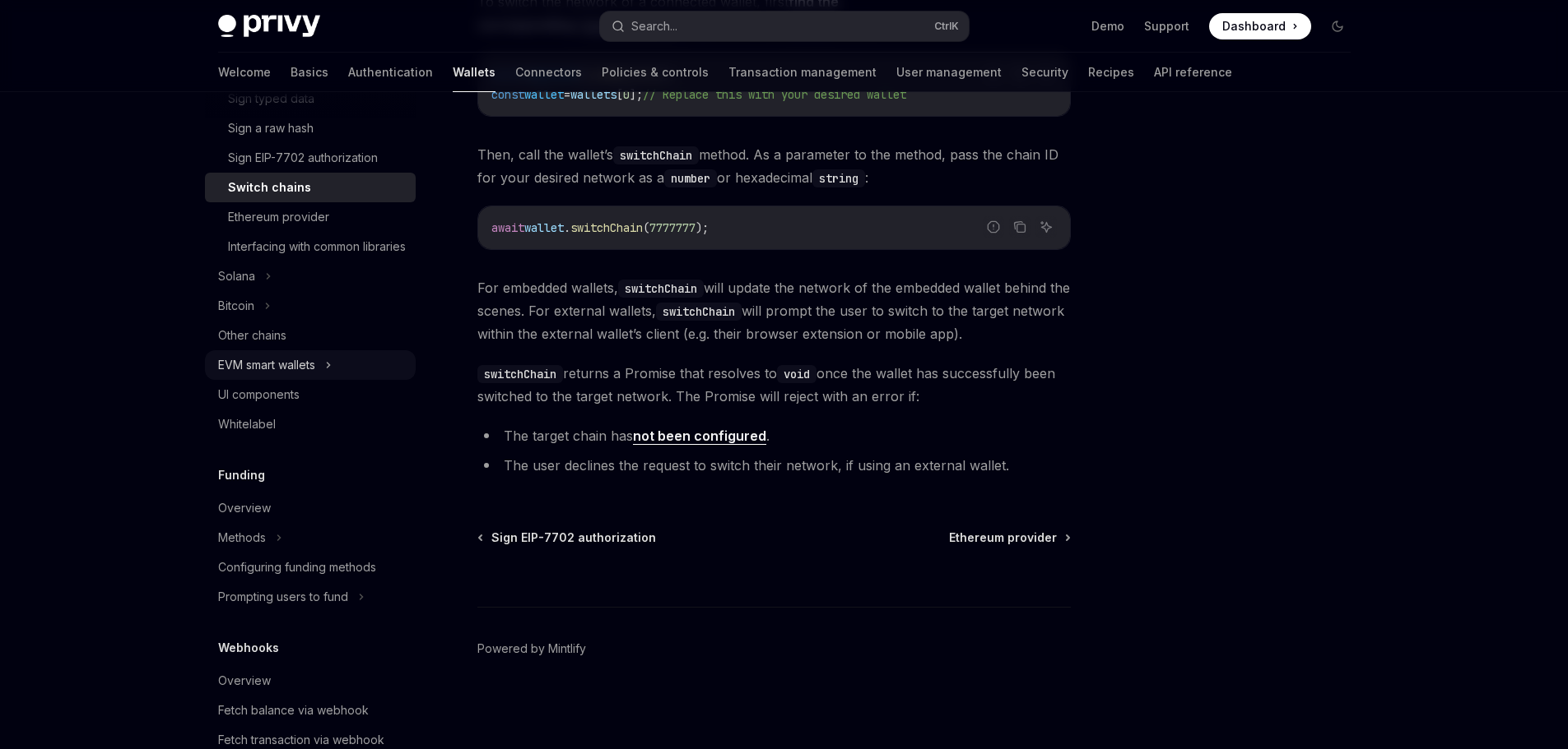
click at [319, 380] on div "EVM smart wallets" at bounding box center [310, 365] width 211 height 30
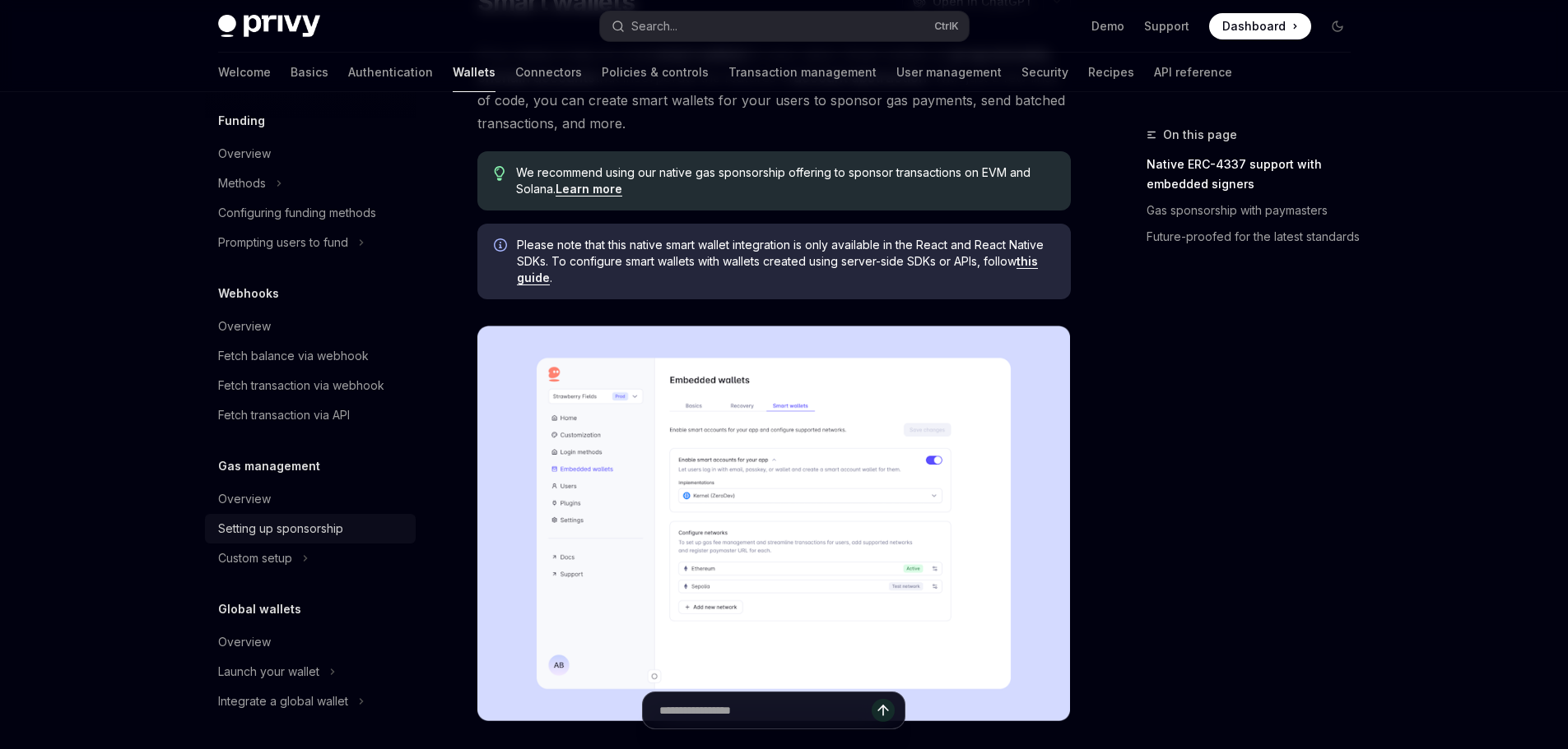
scroll to position [411, 0]
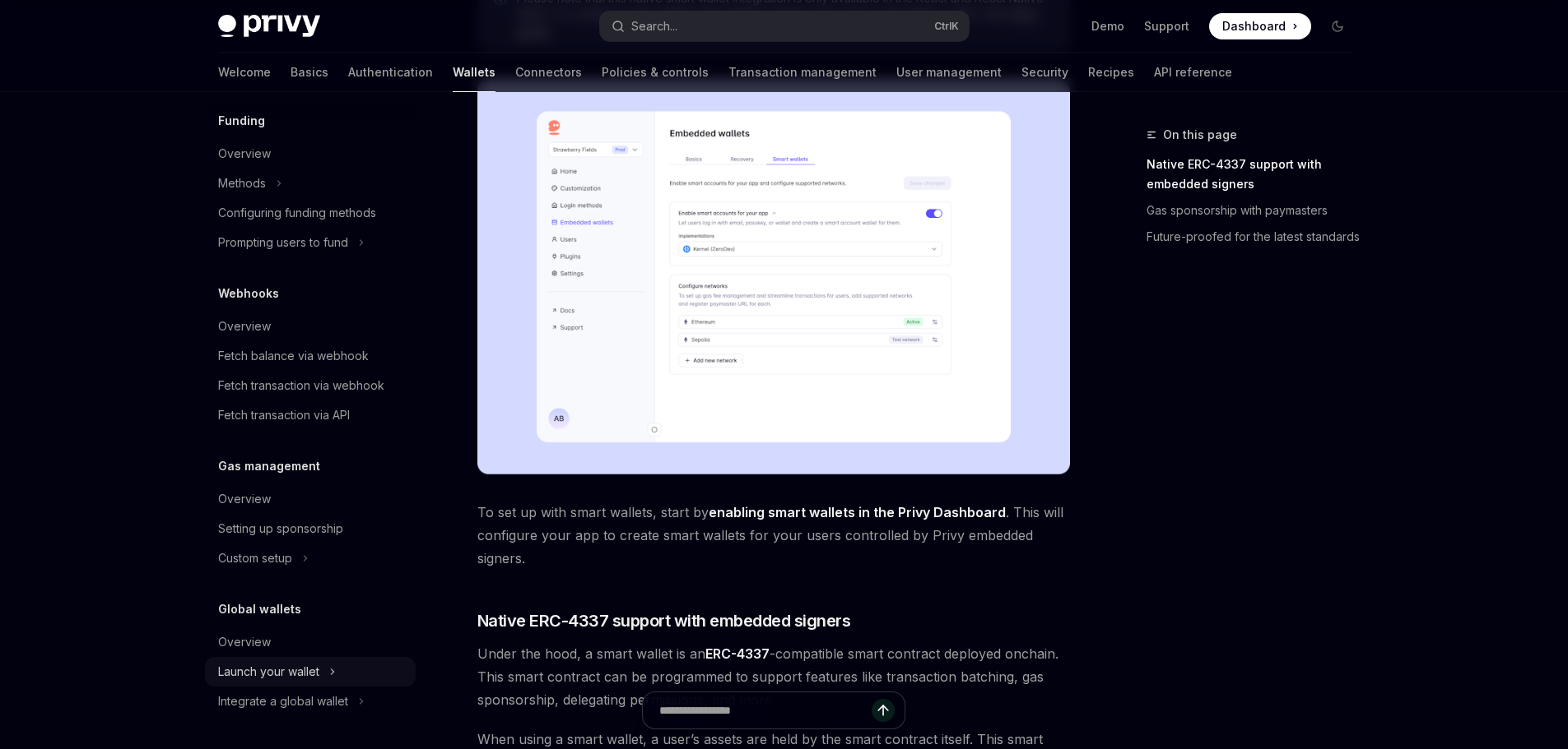
click at [301, 673] on div "Launch your wallet" at bounding box center [268, 672] width 101 height 20
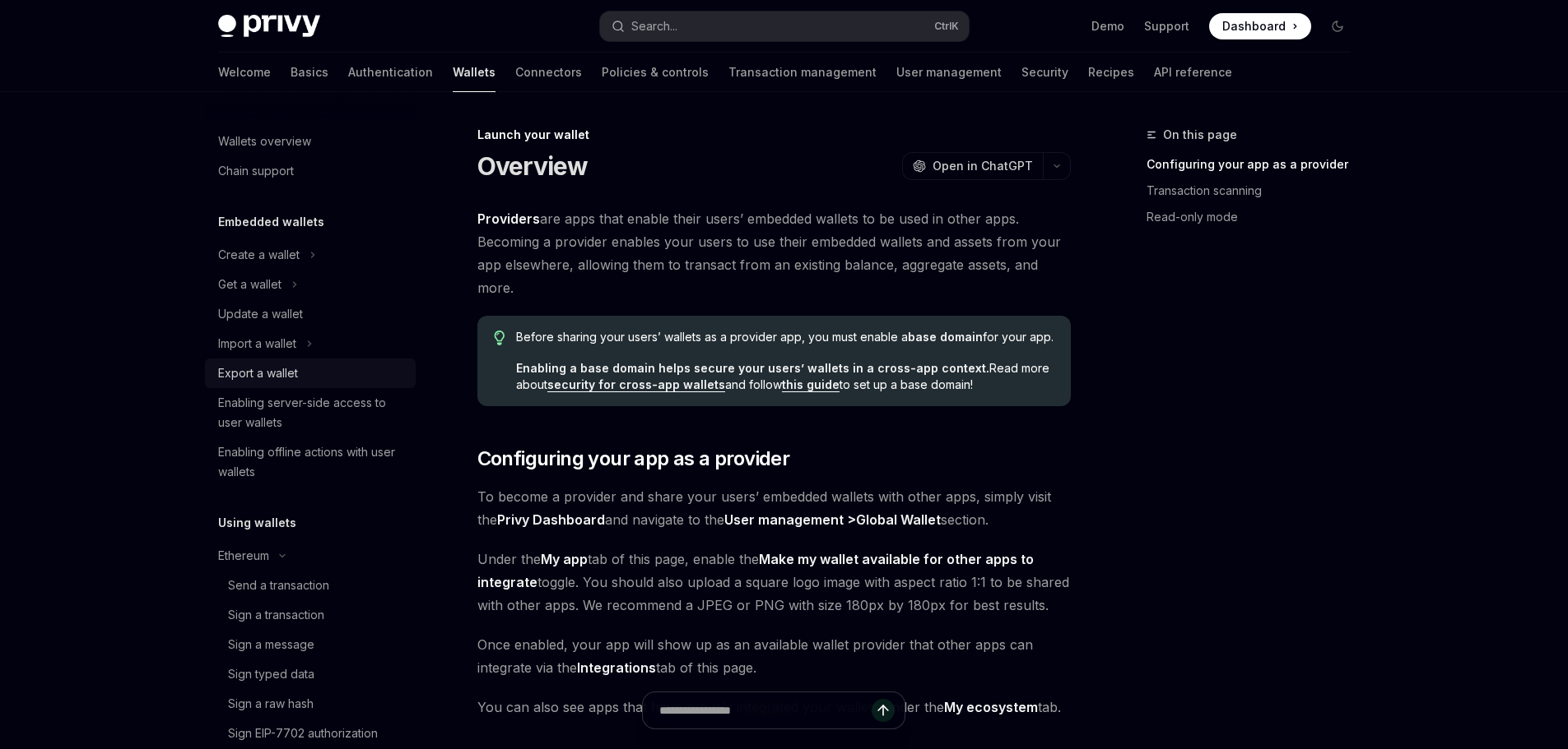
click at [293, 374] on div "Export a wallet" at bounding box center [257, 374] width 80 height 20
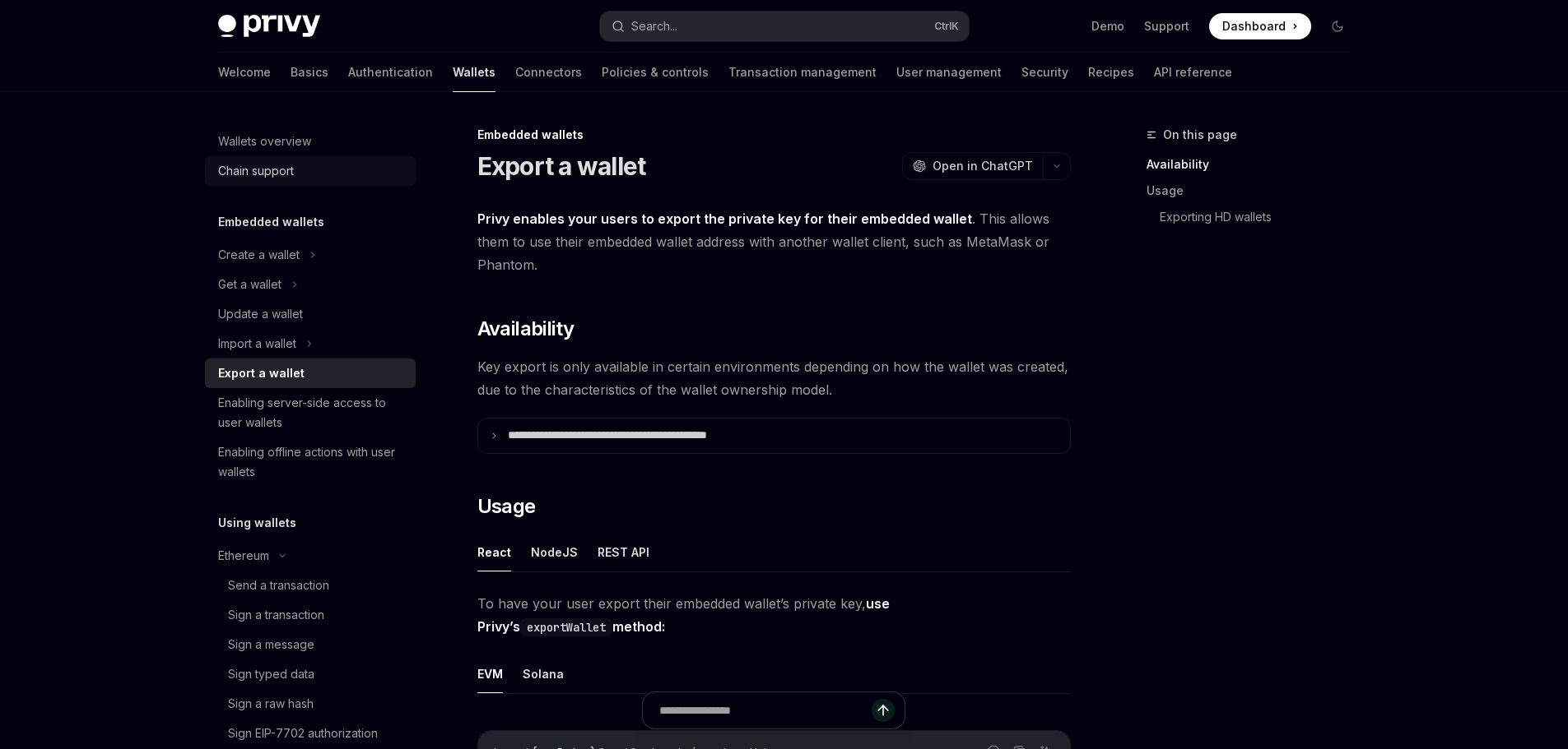
click at [253, 170] on div "Chain support" at bounding box center [255, 170] width 76 height 20
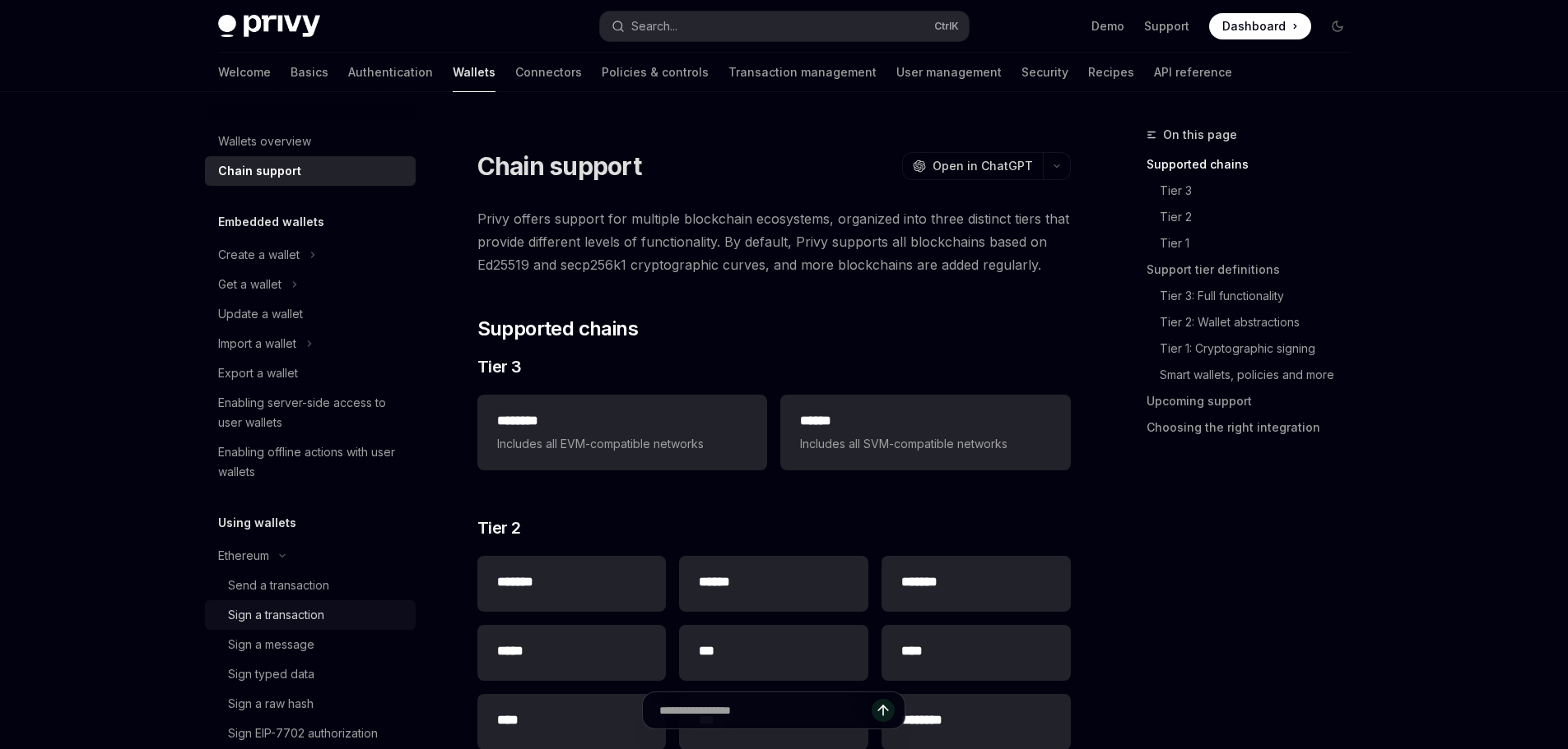
click at [313, 623] on div "Sign a transaction" at bounding box center [276, 615] width 96 height 20
type textarea "*"
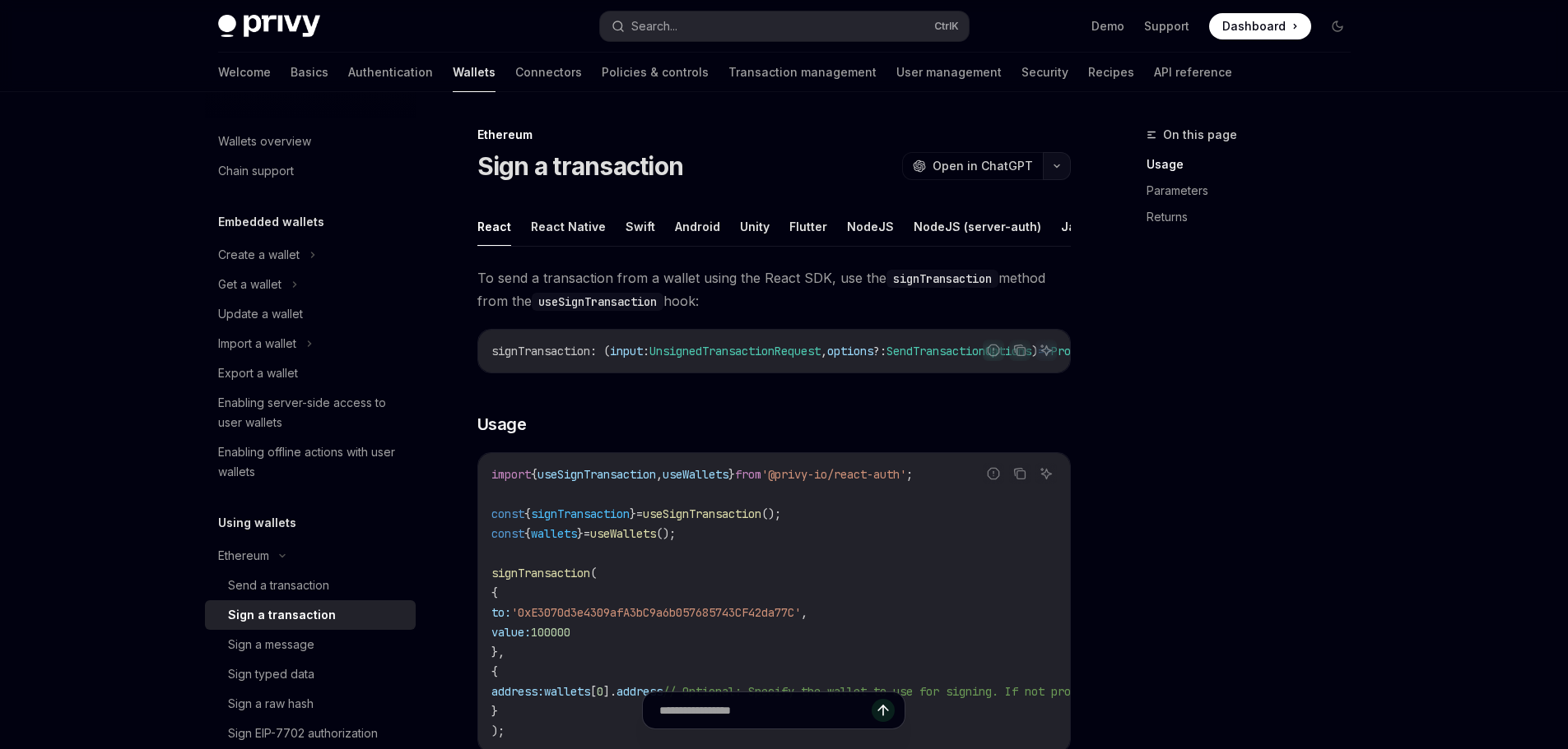
click at [1058, 165] on icon "button" at bounding box center [1057, 166] width 20 height 7
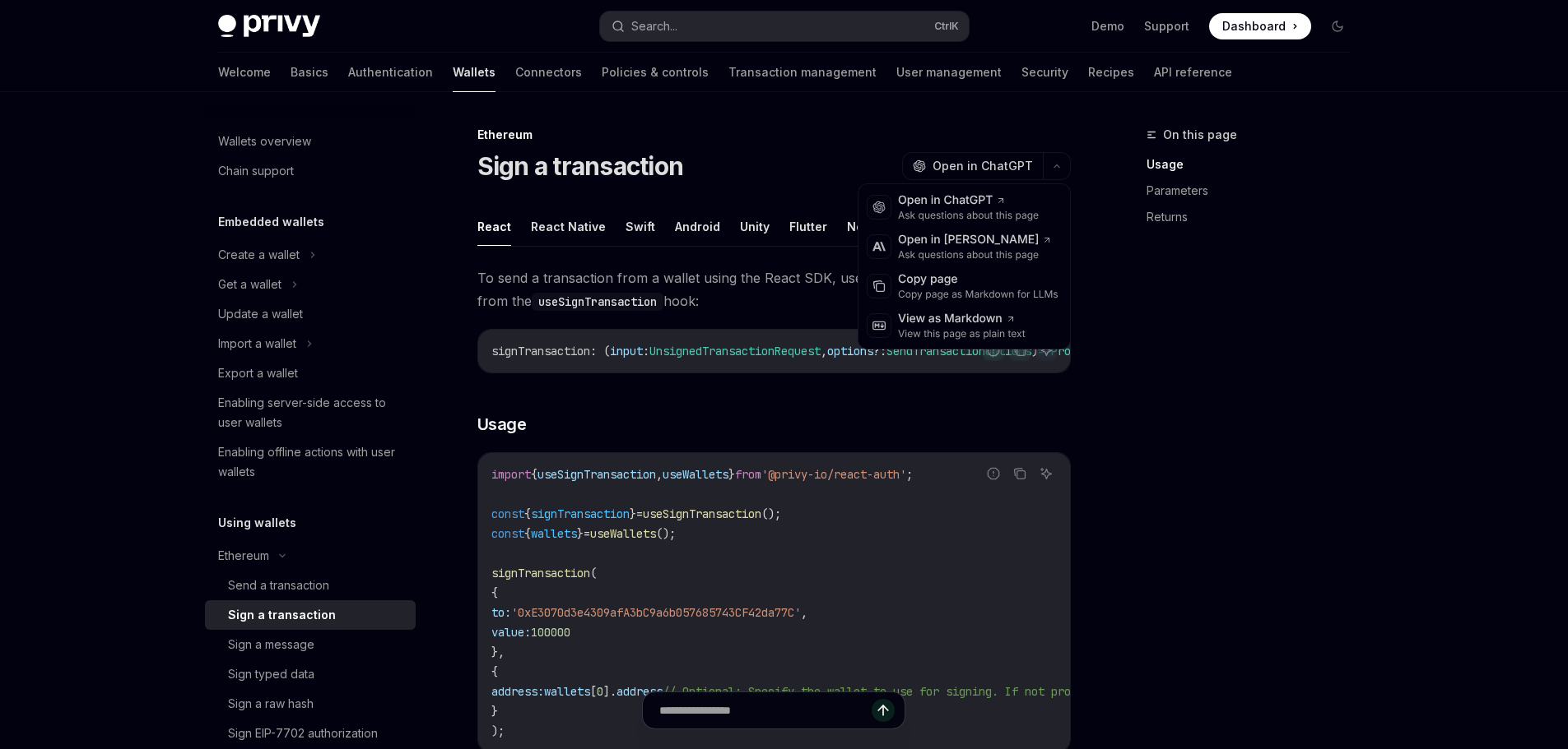
click at [980, 184] on div "OpenAI Open in ChatGPT Ask questions about this page Anthropic Open in Claude A…" at bounding box center [963, 267] width 213 height 167
click at [987, 196] on div "Open in ChatGPT" at bounding box center [968, 200] width 141 height 16
